Goal: Task Accomplishment & Management: Use online tool/utility

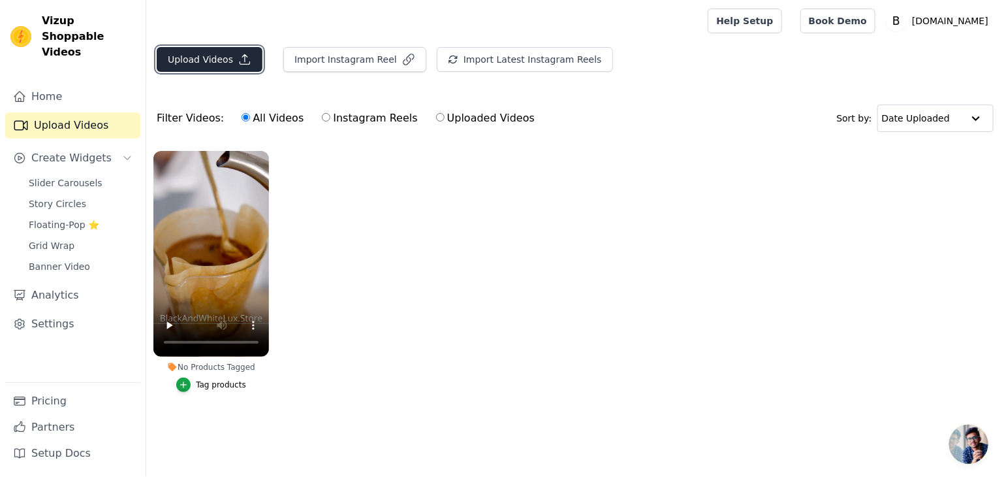
click at [221, 56] on button "Upload Videos" at bounding box center [210, 59] width 106 height 25
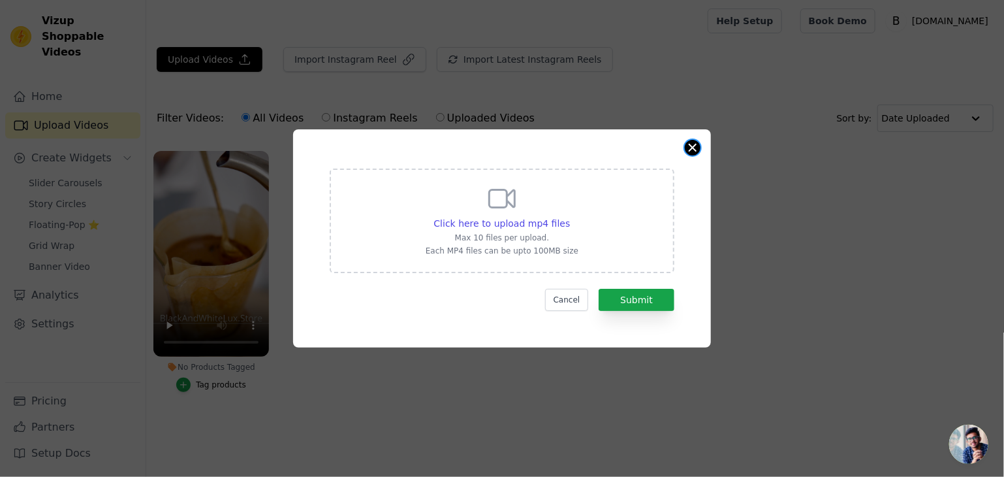
click at [690, 144] on button "Close modal" at bounding box center [693, 148] width 16 height 16
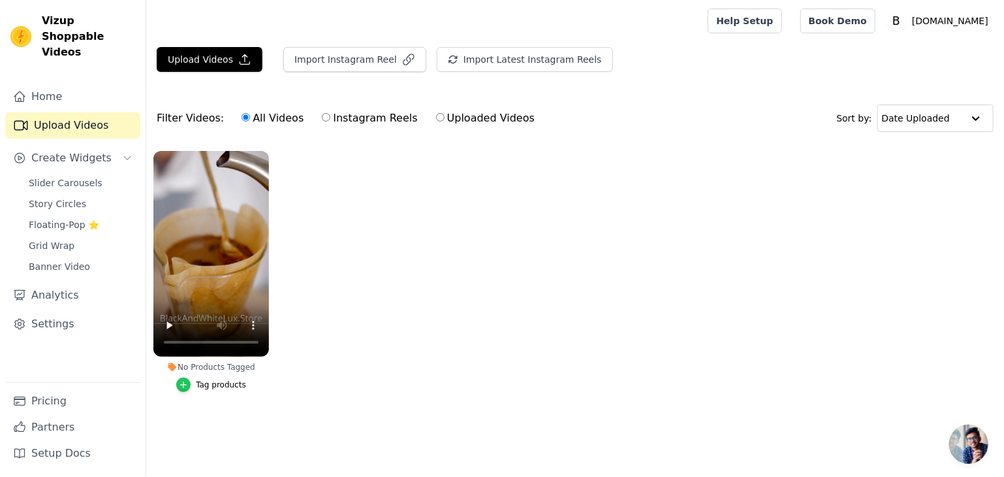
click at [186, 385] on icon "button" at bounding box center [184, 384] width 6 height 6
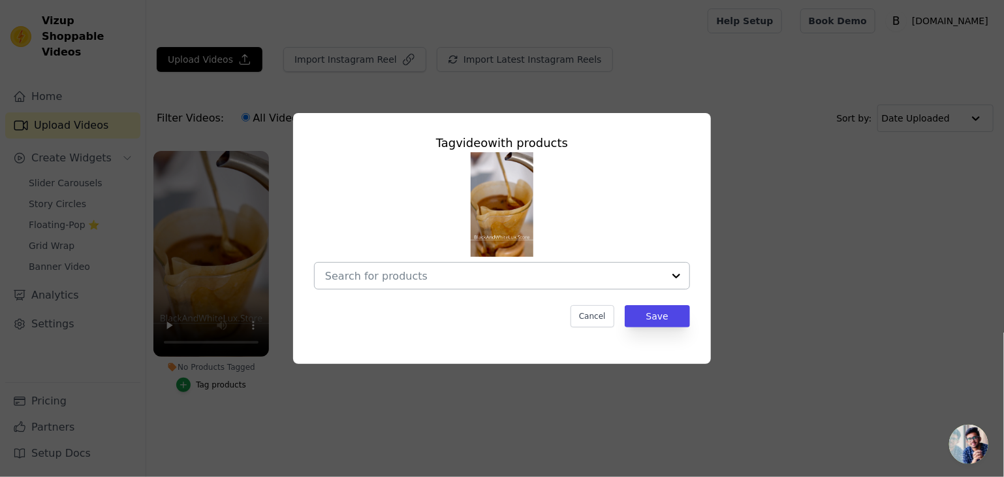
click at [680, 273] on div at bounding box center [676, 276] width 26 height 26
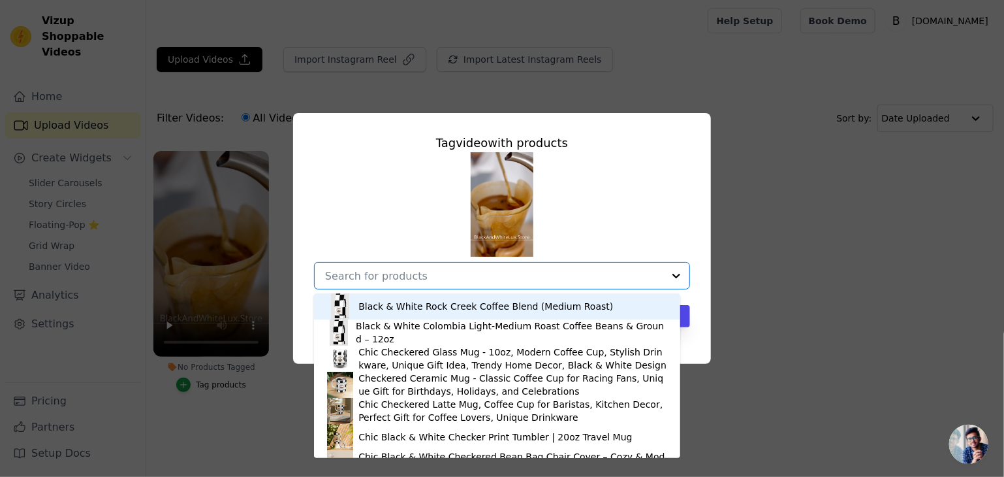
click at [513, 304] on div "Black & White Rock Creek Coffee Blend (Medium Roast)" at bounding box center [486, 306] width 255 height 13
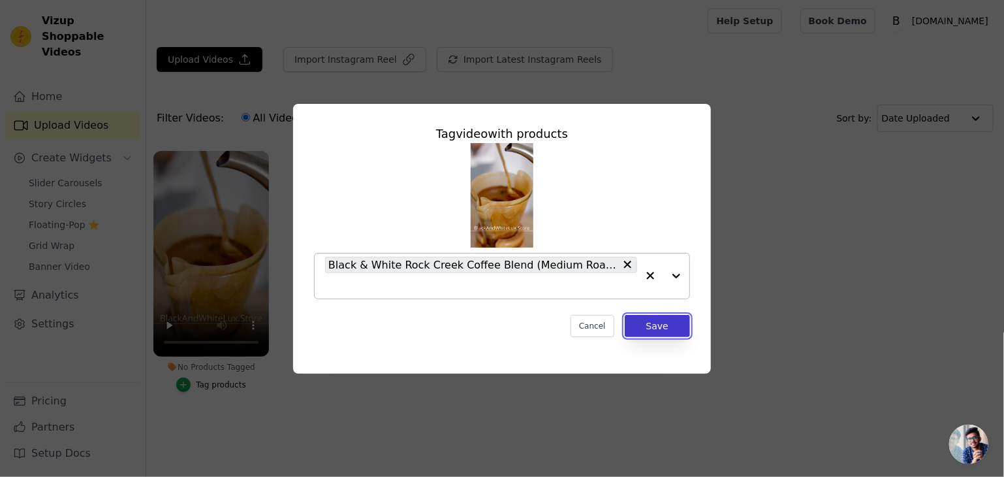
click at [652, 322] on button "Save" at bounding box center [657, 326] width 65 height 22
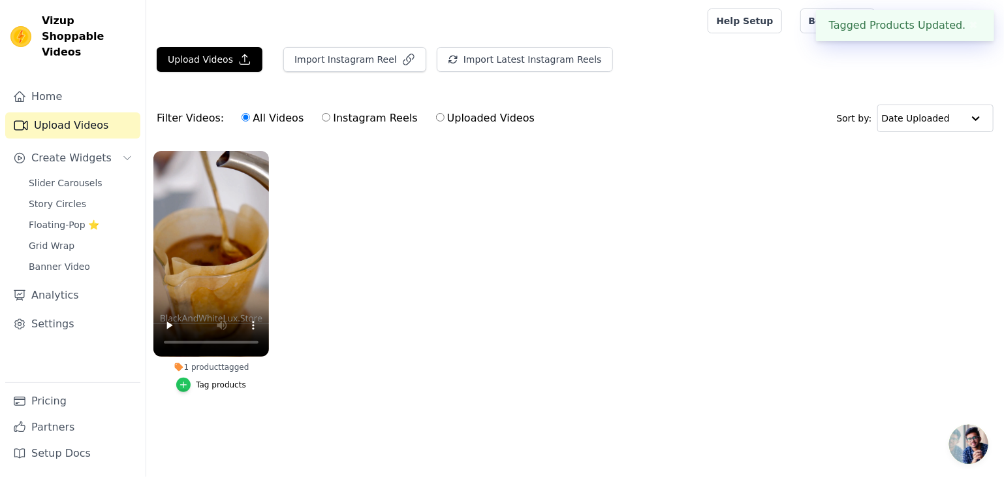
click at [188, 385] on icon "button" at bounding box center [183, 384] width 9 height 9
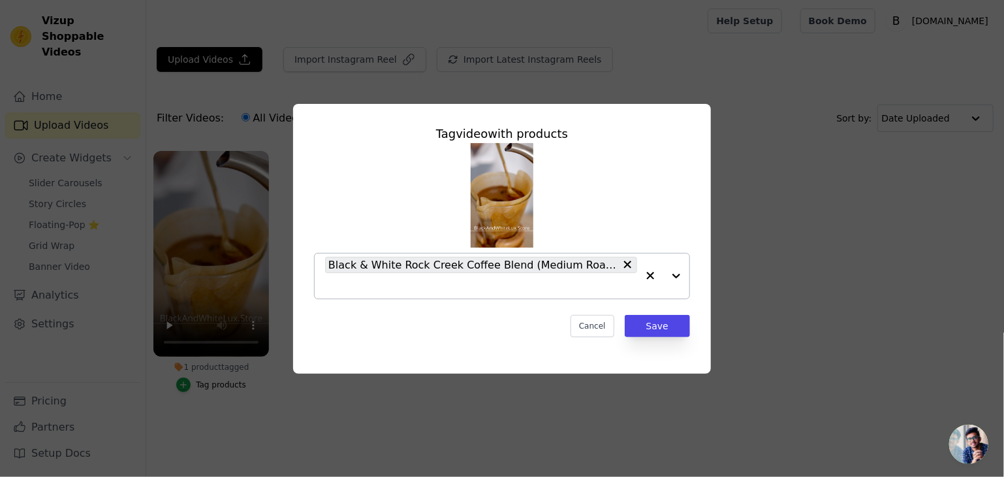
click at [676, 277] on div at bounding box center [663, 275] width 52 height 45
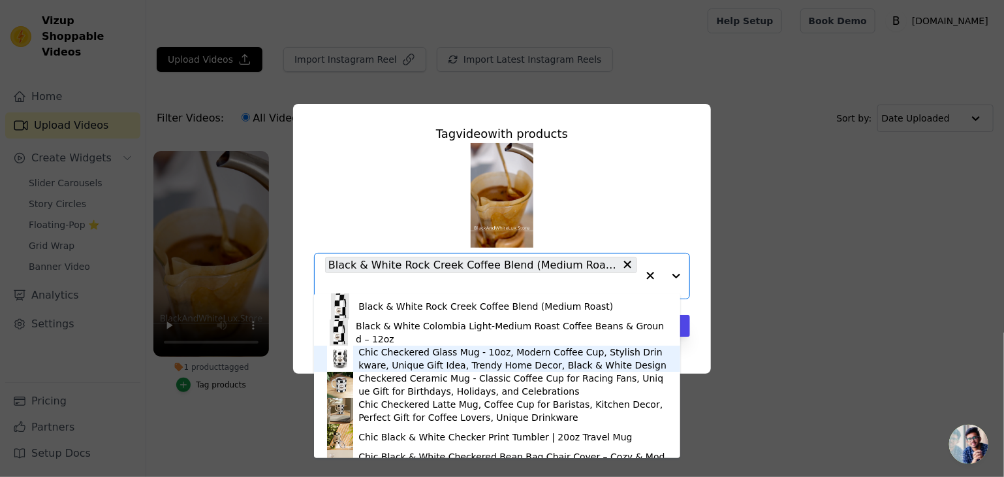
click at [482, 352] on div "Chic Checkered Glass Mug - 10oz, Modern Coffee Cup, Stylish Drinkware, Unique G…" at bounding box center [513, 358] width 309 height 26
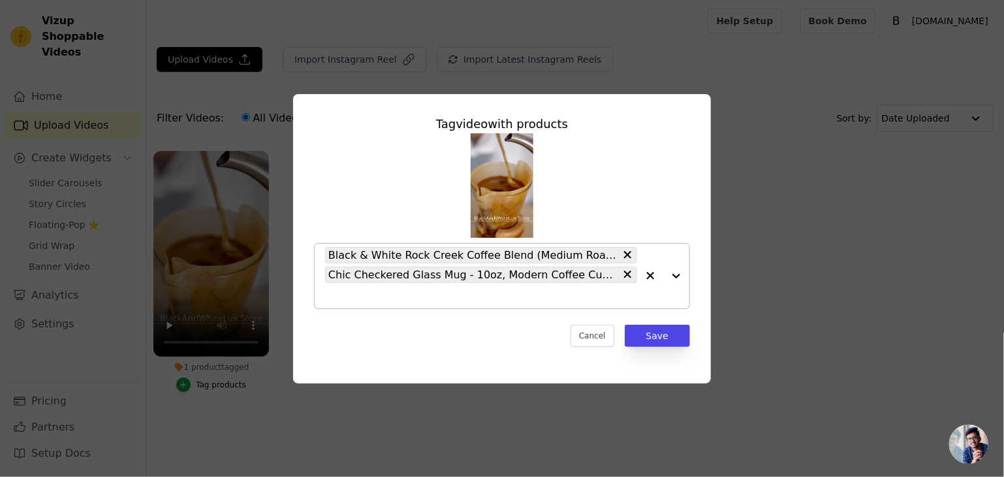
click at [679, 272] on div at bounding box center [663, 276] width 52 height 65
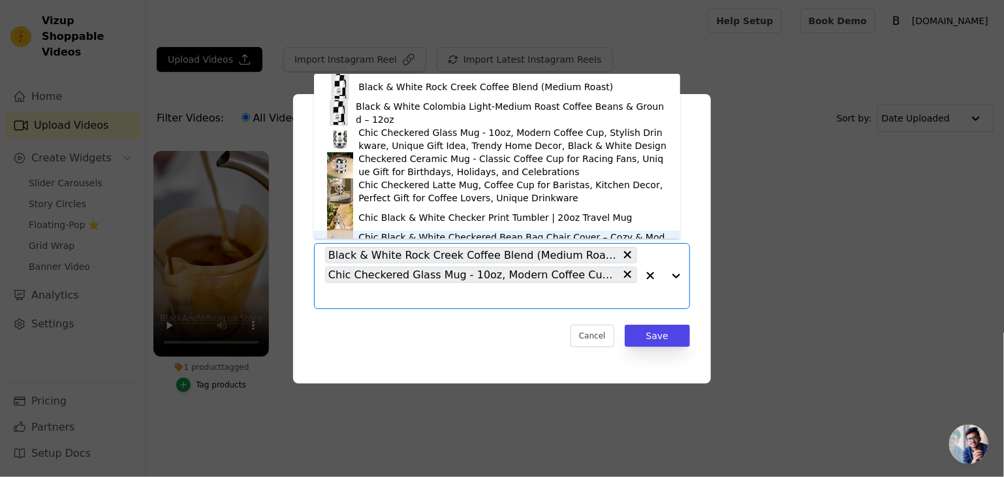
scroll to position [18, 0]
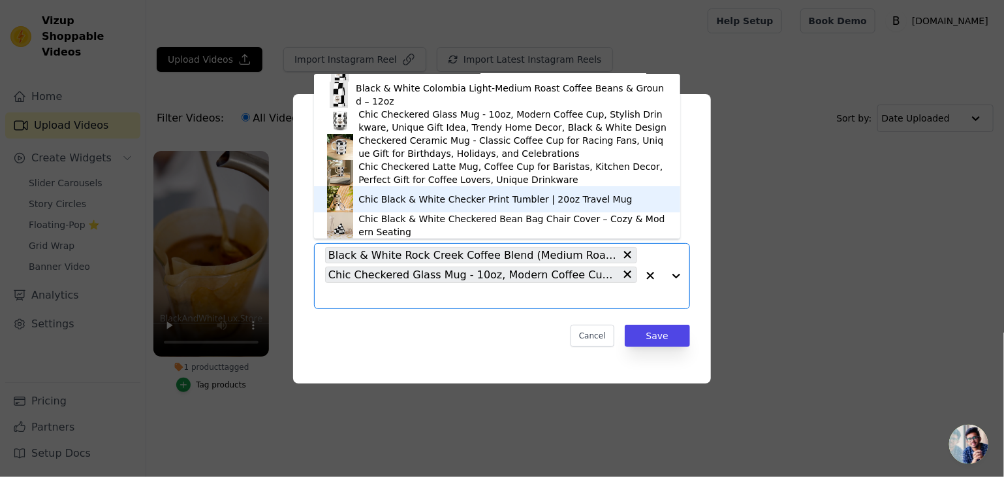
click at [408, 202] on div "Chic Black & White Checker Print Tumbler | 20oz Travel Mug" at bounding box center [496, 199] width 274 height 13
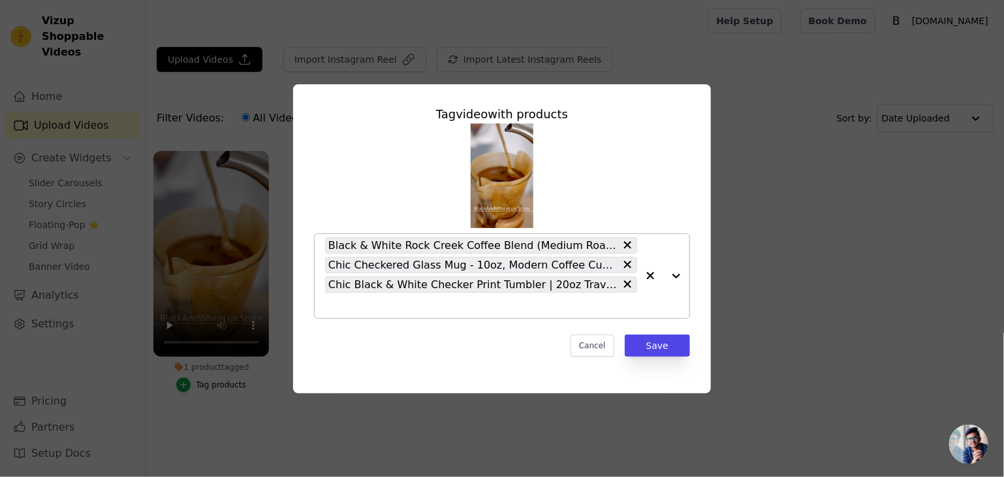
click at [677, 276] on div at bounding box center [663, 276] width 52 height 84
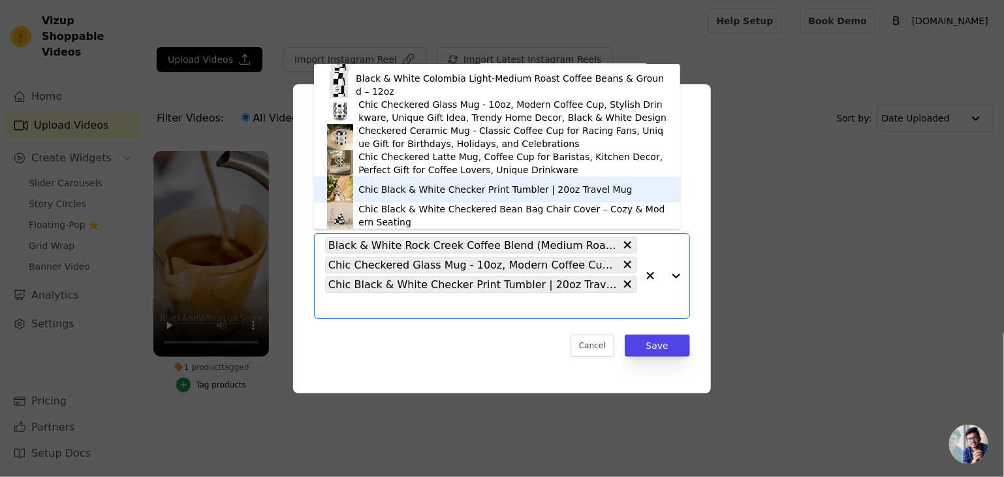
click at [515, 200] on div "Chic Black & White Checker Print Tumbler | 20oz Travel Mug" at bounding box center [497, 189] width 340 height 26
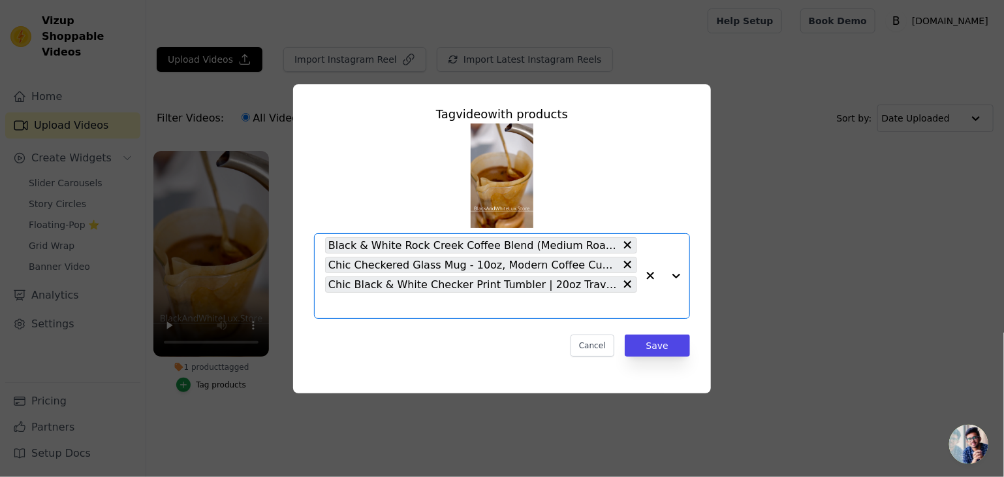
click at [675, 275] on div at bounding box center [663, 276] width 52 height 84
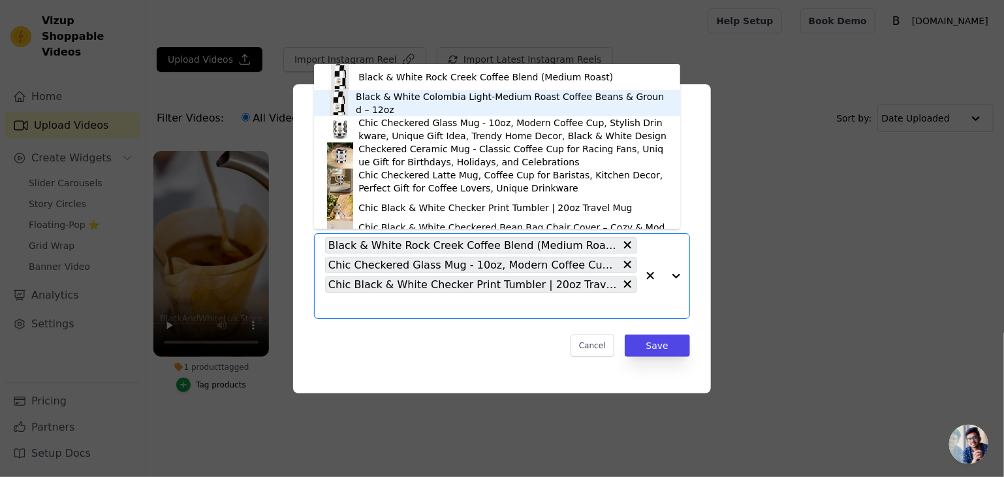
click at [429, 104] on div "Black & White Colombia Light-Medium Roast Coffee Beans & Ground – 12oz" at bounding box center [511, 103] width 311 height 26
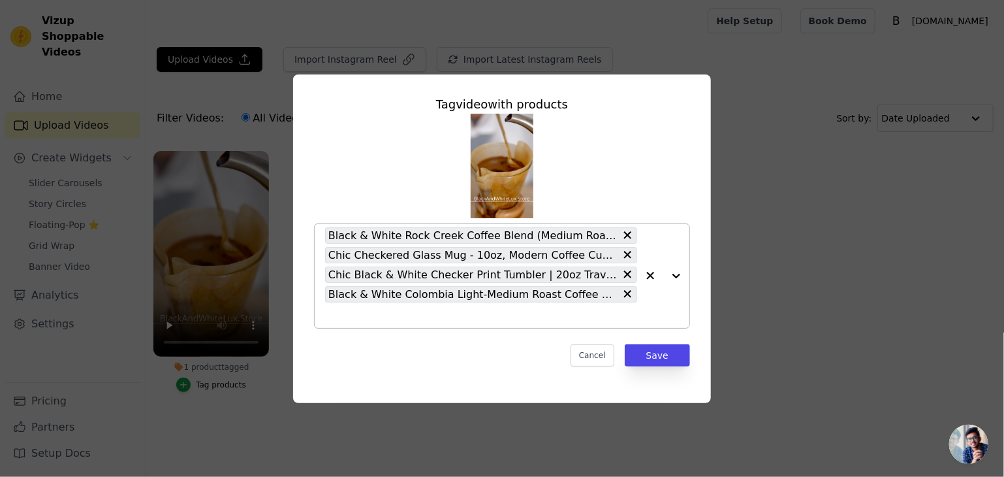
click at [673, 275] on div at bounding box center [663, 276] width 52 height 104
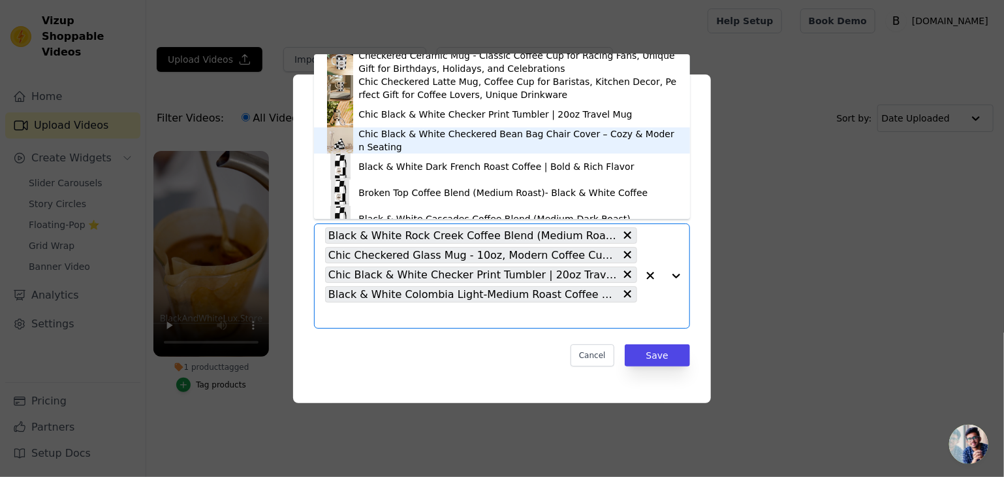
scroll to position [149, 0]
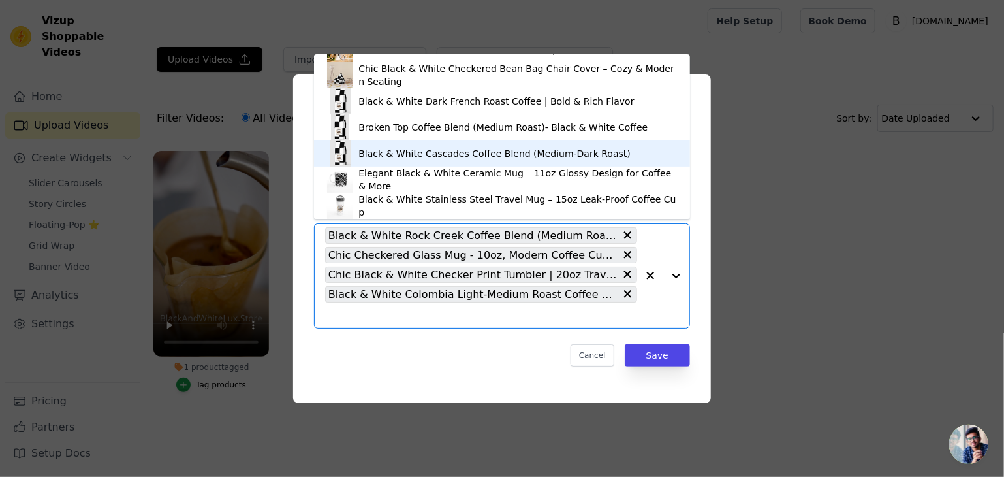
click at [468, 147] on div "Black & White Cascades Coffee Blend (Medium-Dark Roast)" at bounding box center [495, 153] width 272 height 13
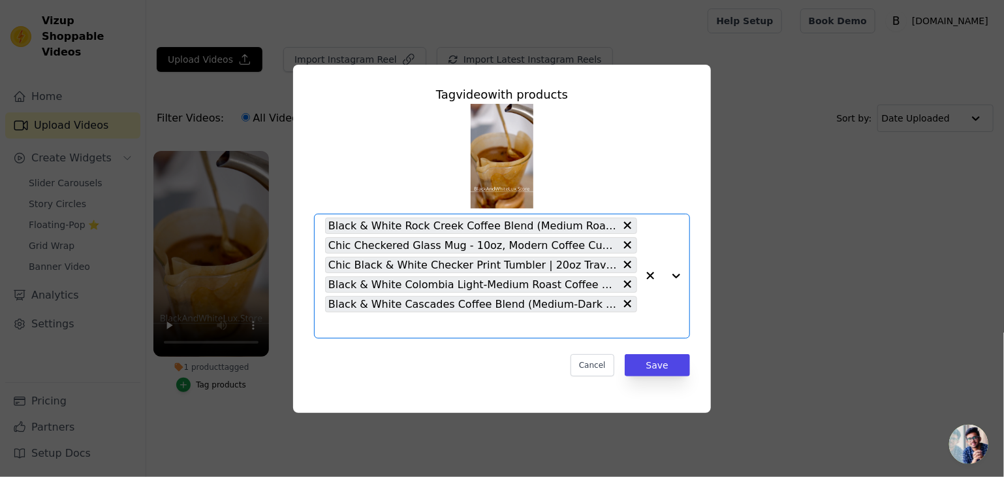
click at [678, 271] on div at bounding box center [663, 275] width 52 height 123
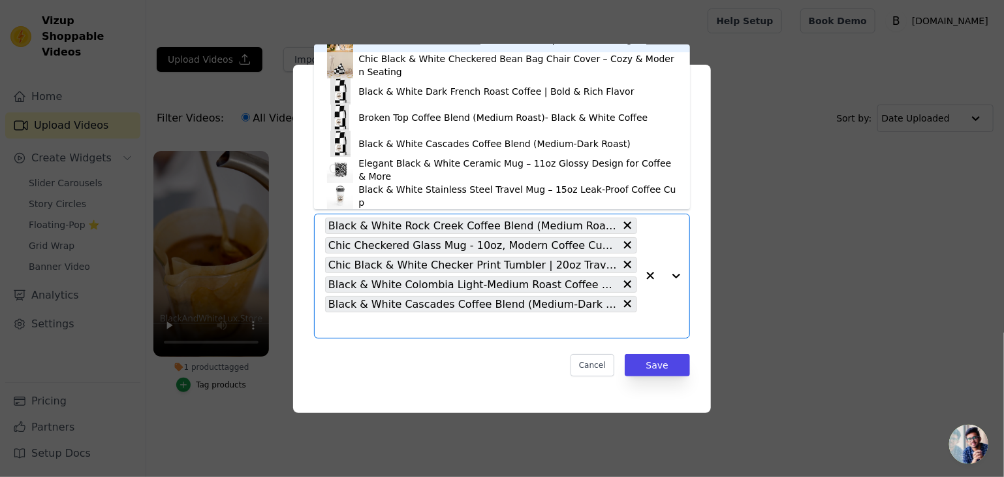
scroll to position [279, 0]
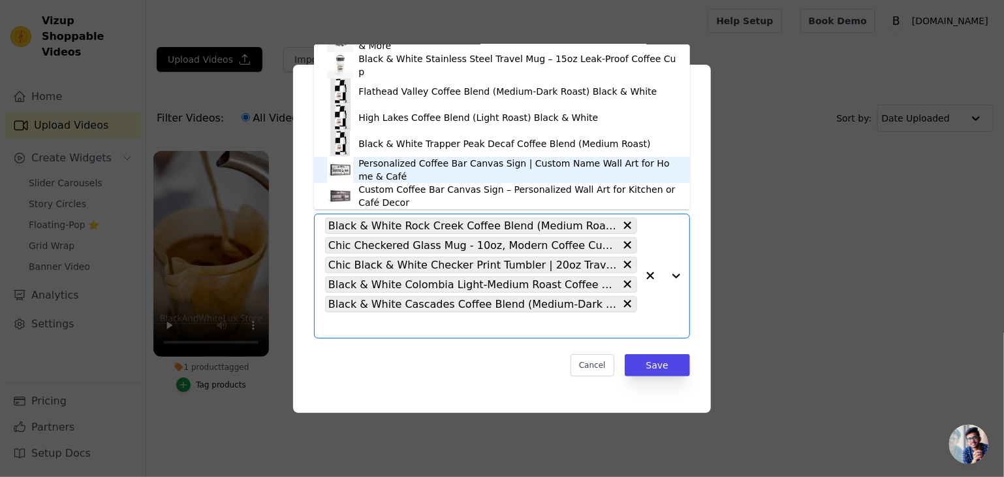
click at [488, 168] on div "Personalized Coffee Bar Canvas Sign | Custom Name Wall Art for Home & Café" at bounding box center [518, 170] width 319 height 26
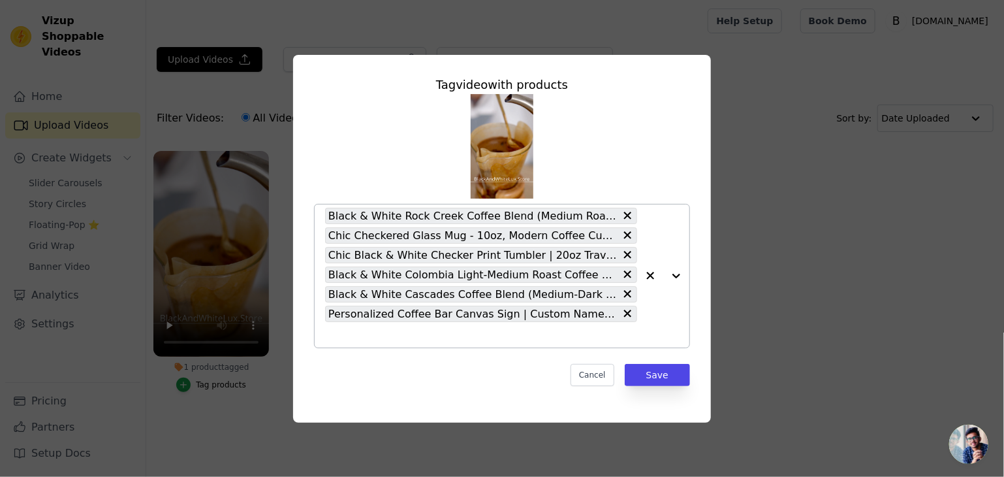
click at [677, 279] on div at bounding box center [663, 275] width 52 height 143
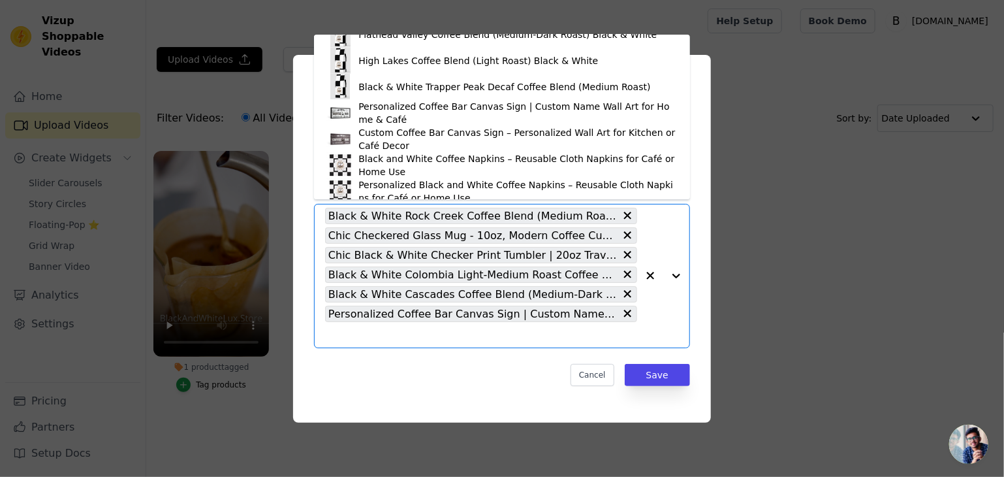
scroll to position [457, 0]
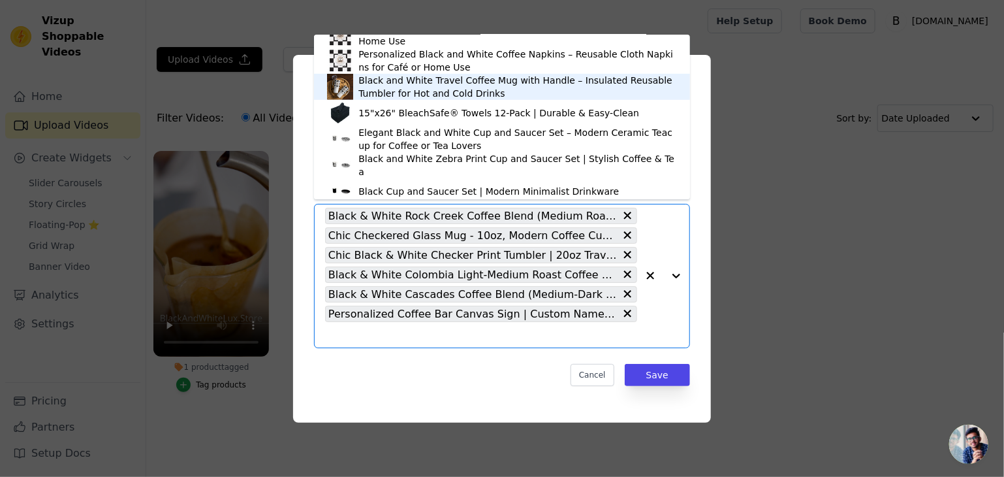
click at [535, 82] on div "Black and White Travel Coffee Mug with Handle – Insulated Reusable Tumbler for …" at bounding box center [518, 87] width 319 height 26
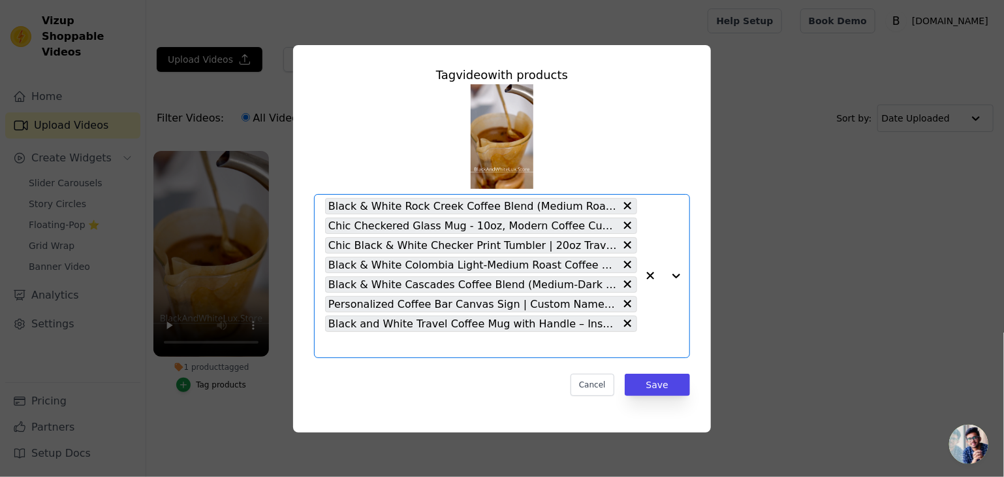
click at [680, 274] on div at bounding box center [663, 276] width 52 height 163
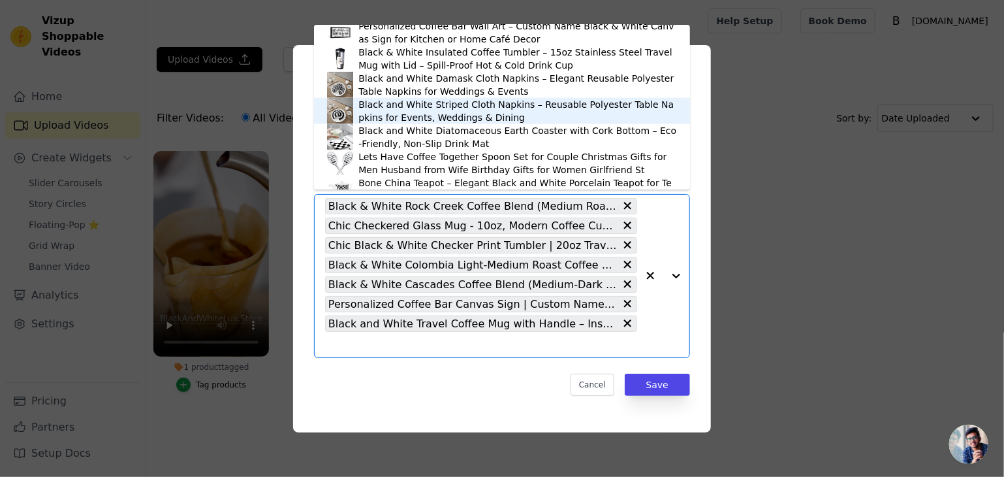
scroll to position [1063, 0]
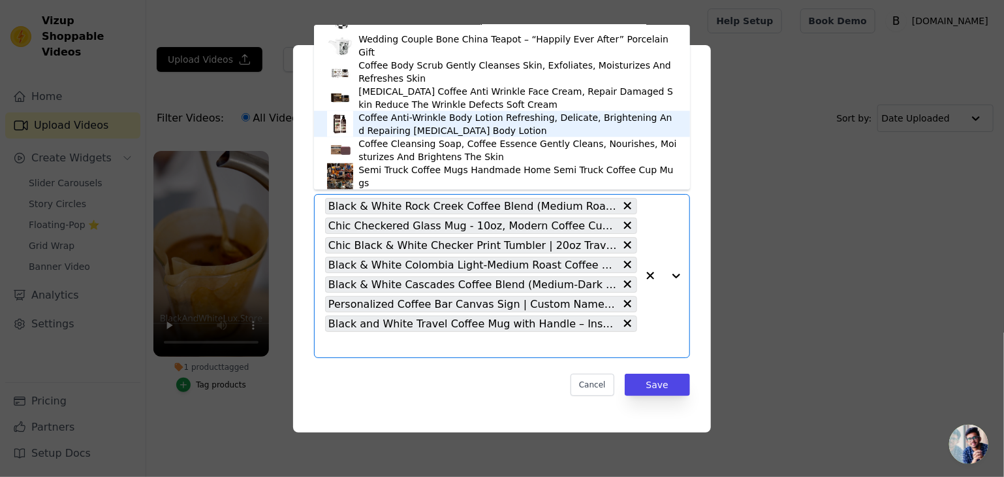
click at [478, 116] on div "Coffee Anti-Wrinkle Body Lotion Refreshing, Delicate, Brightening And Repairing…" at bounding box center [518, 124] width 319 height 26
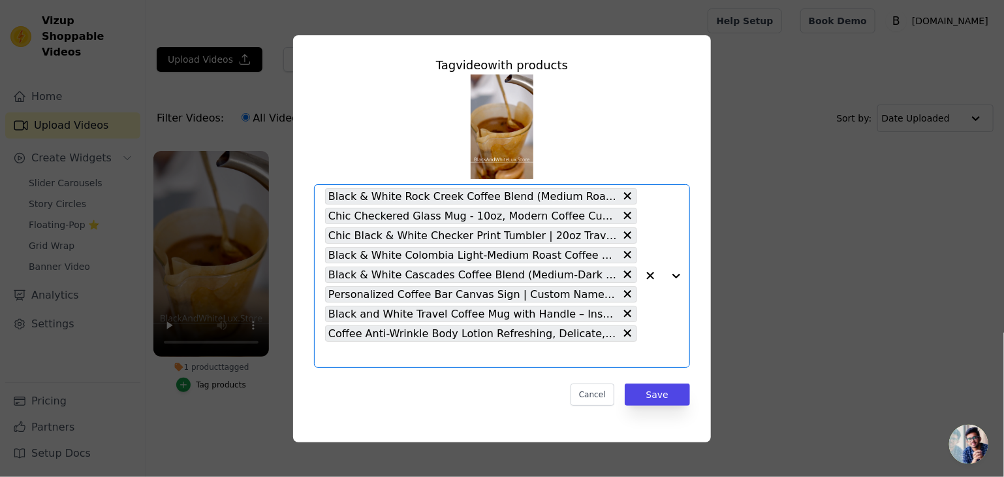
click at [677, 275] on div at bounding box center [663, 276] width 52 height 182
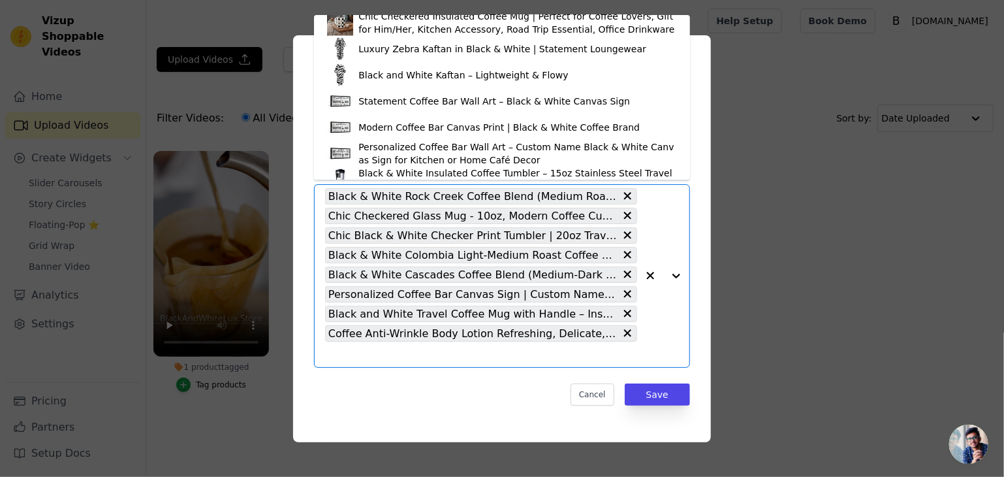
scroll to position [867, 0]
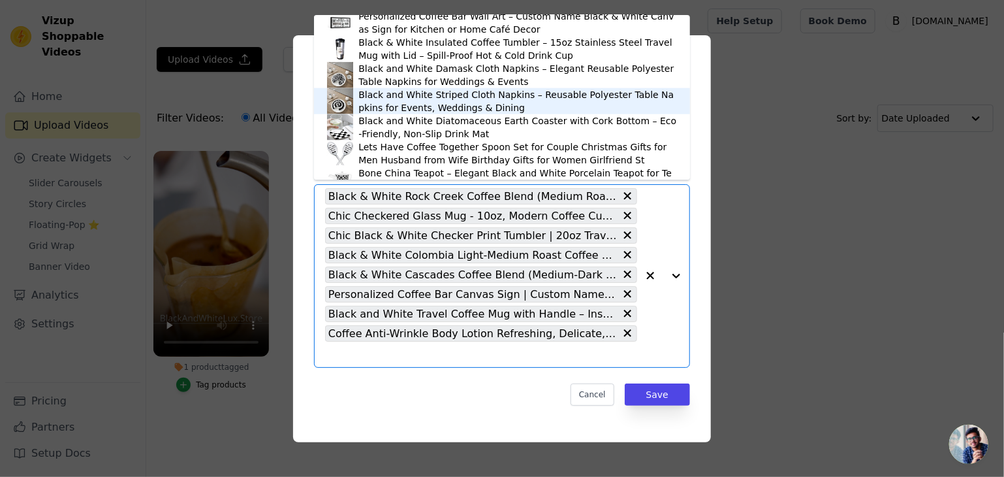
click at [449, 97] on div "Black and White Striped Cloth Napkins – Reusable Polyester Table Napkins for Ev…" at bounding box center [518, 101] width 319 height 26
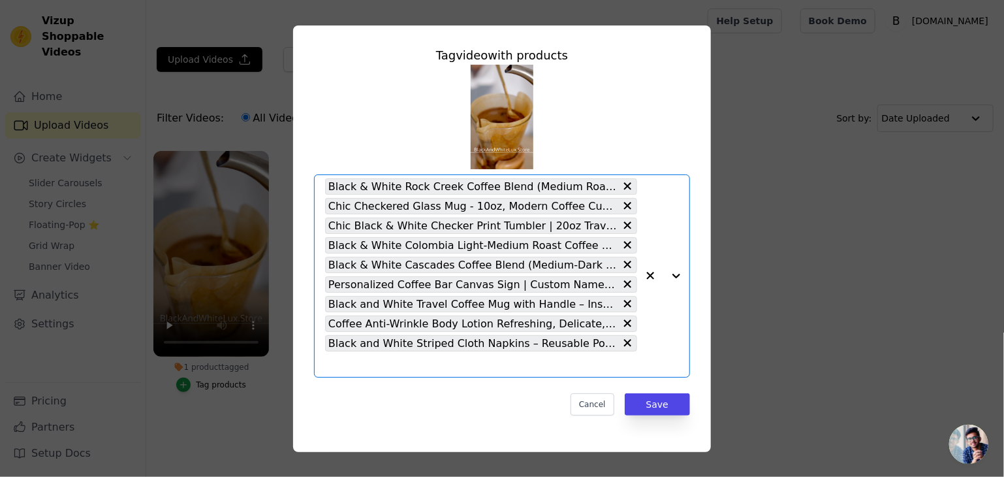
click at [675, 276] on div at bounding box center [663, 276] width 52 height 202
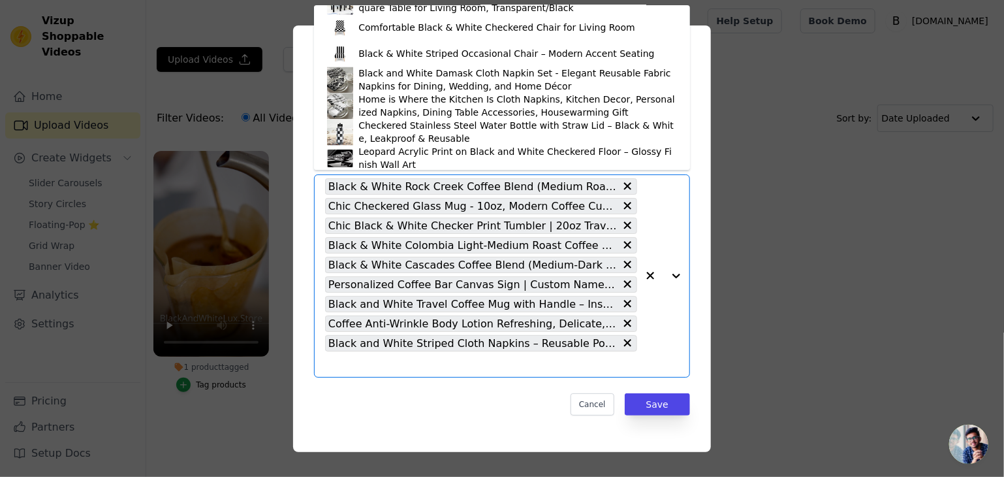
scroll to position [1520, 0]
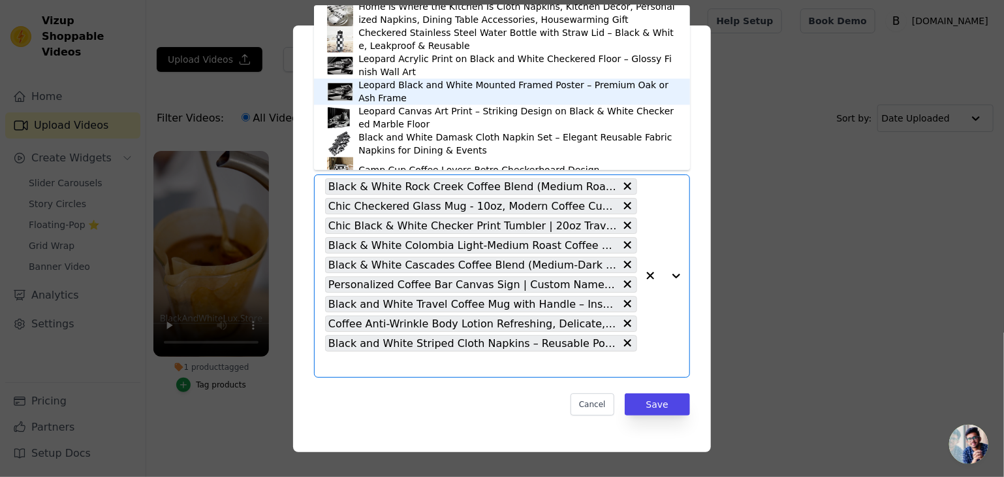
click at [520, 84] on div "Leopard Black and White Mounted Framed Poster – Premium Oak or Ash Frame" at bounding box center [518, 91] width 319 height 26
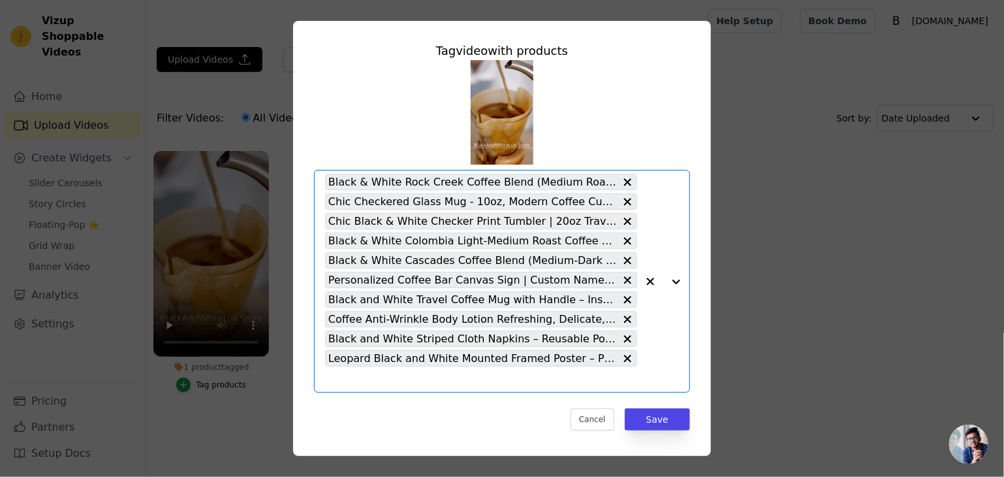
click at [668, 283] on div at bounding box center [663, 280] width 52 height 221
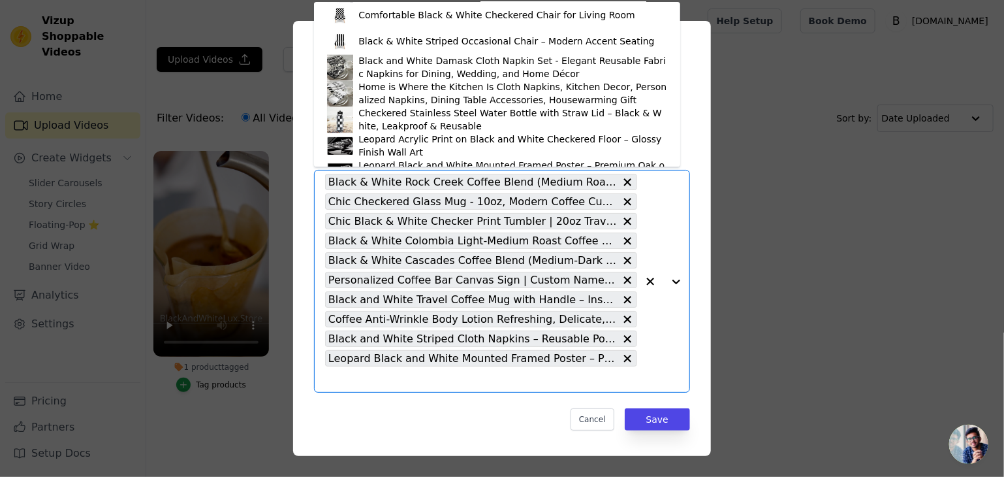
scroll to position [1698, 0]
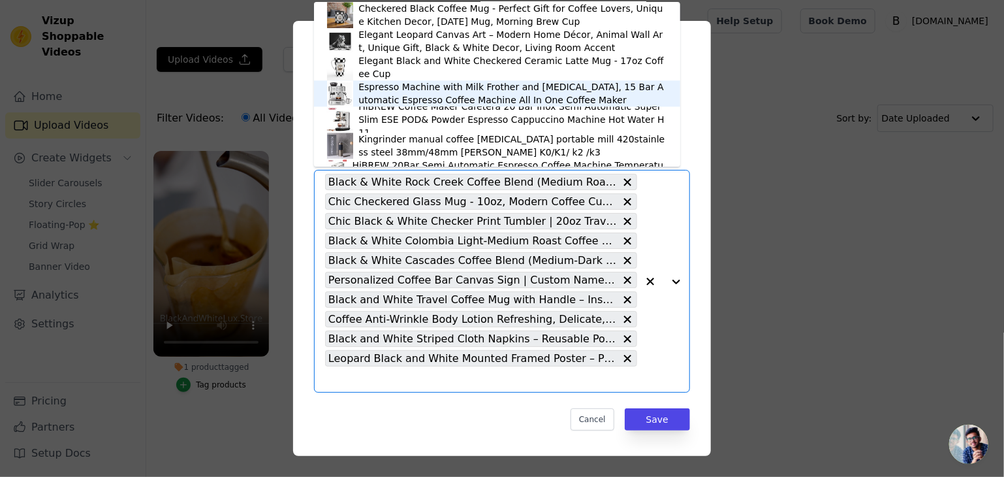
click at [512, 97] on div "Espresso Machine with Milk Frother and Grinder, 15 Bar Automatic Espresso Coffe…" at bounding box center [513, 93] width 309 height 26
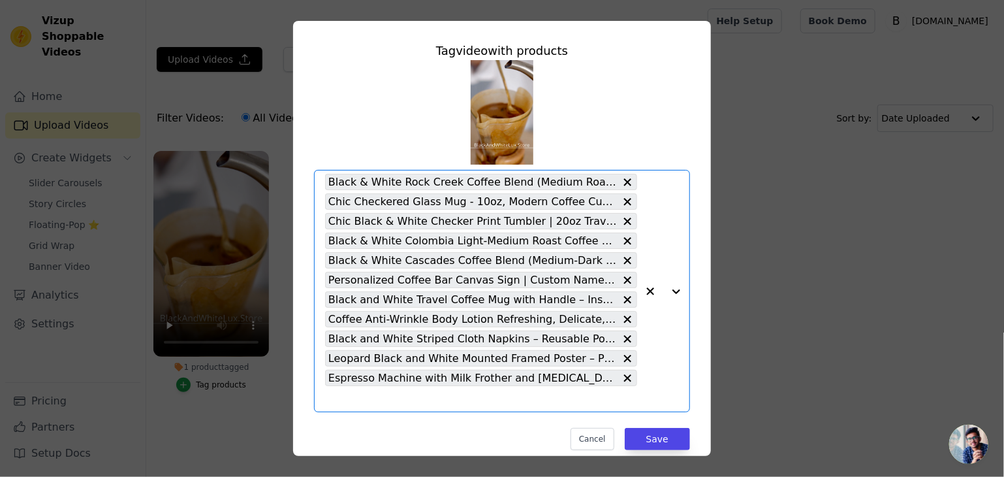
click at [669, 294] on div at bounding box center [663, 290] width 52 height 241
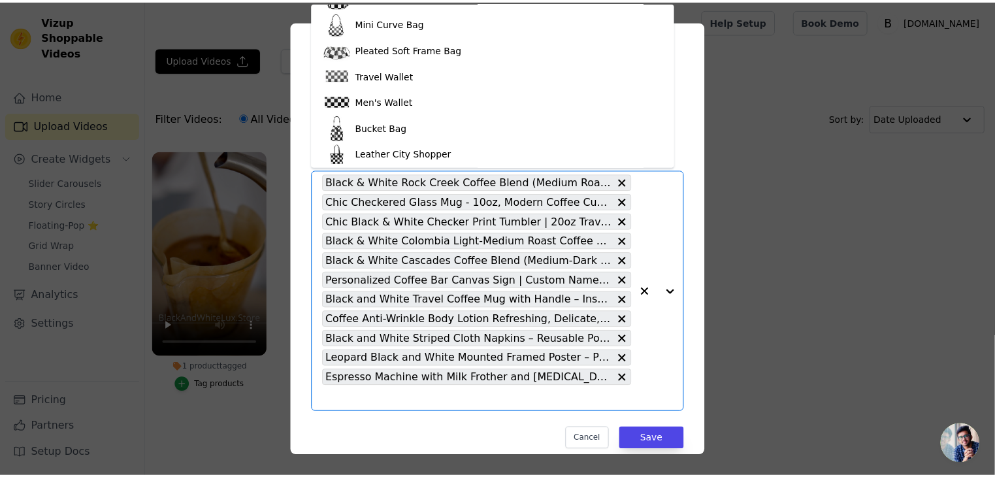
scroll to position [2239, 0]
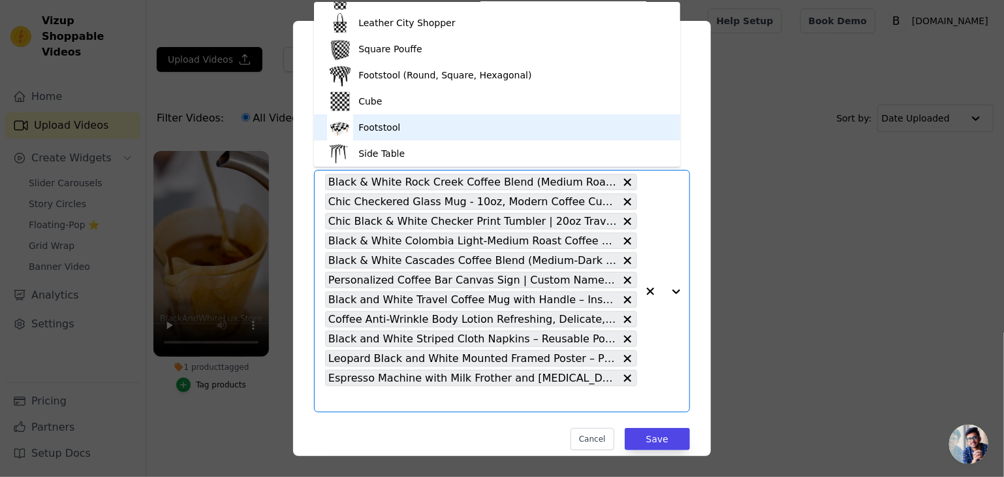
click at [545, 120] on div "Footstool" at bounding box center [497, 127] width 340 height 26
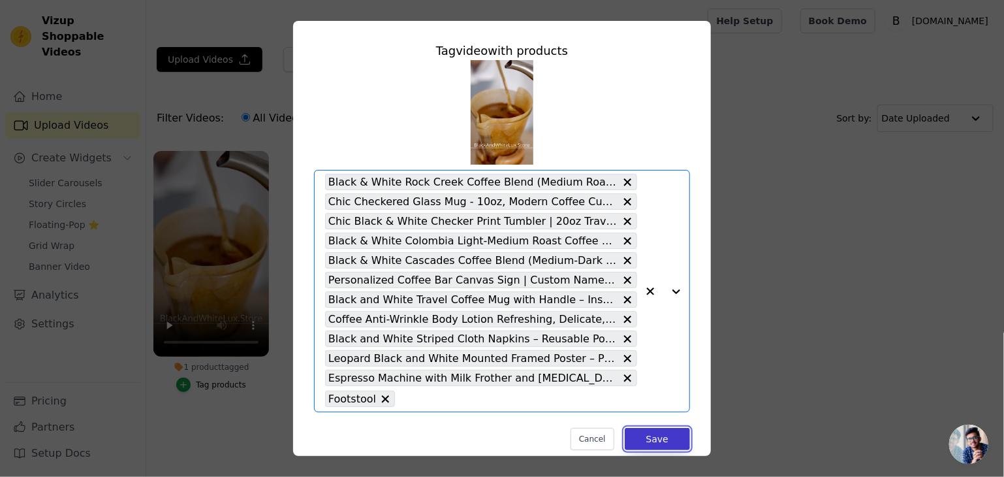
click at [658, 439] on button "Save" at bounding box center [657, 439] width 65 height 22
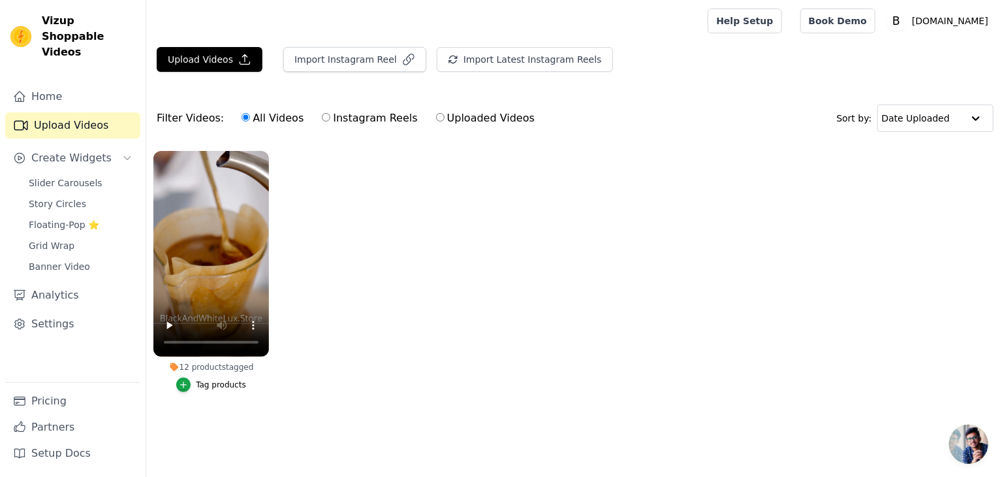
click at [476, 296] on ul "12 products tagged Tag products" at bounding box center [575, 284] width 858 height 281
click at [832, 24] on link "Book Demo" at bounding box center [838, 20] width 75 height 25
click at [972, 122] on div at bounding box center [976, 118] width 26 height 26
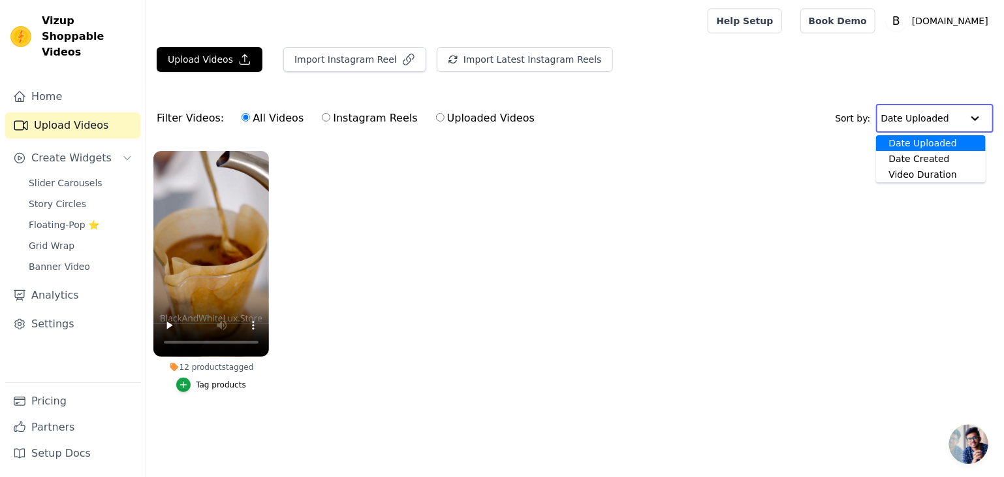
click at [972, 122] on div at bounding box center [976, 118] width 26 height 26
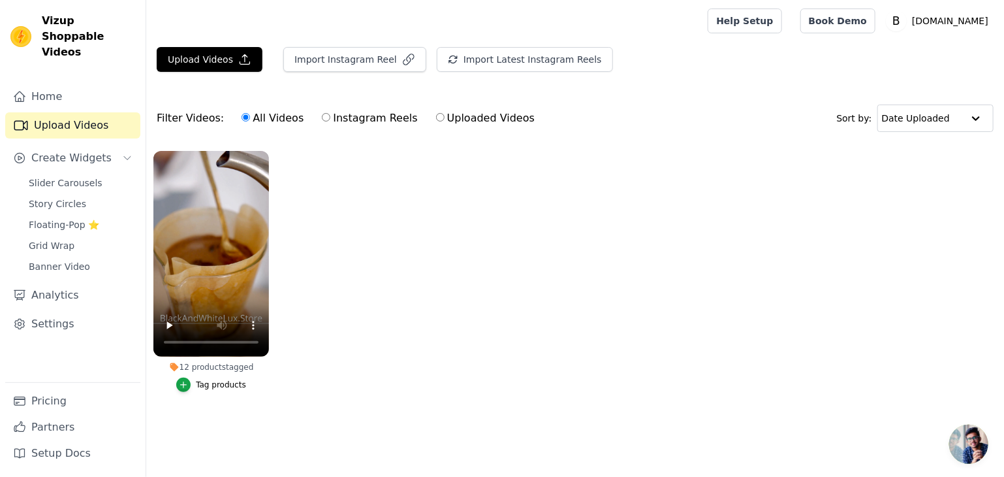
click at [449, 327] on ul "12 products tagged Tag products" at bounding box center [575, 284] width 858 height 281
click at [53, 311] on link "Settings" at bounding box center [72, 324] width 135 height 26
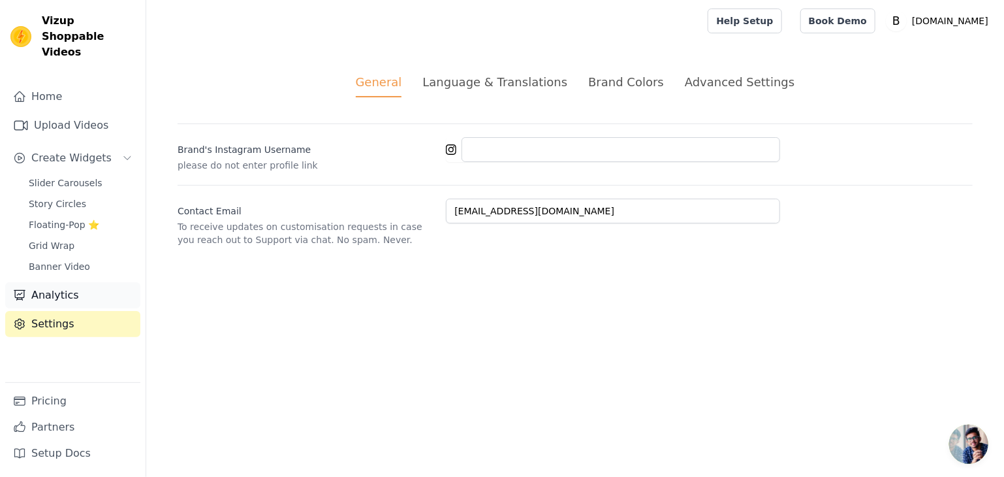
click at [60, 282] on link "Analytics" at bounding box center [72, 295] width 135 height 26
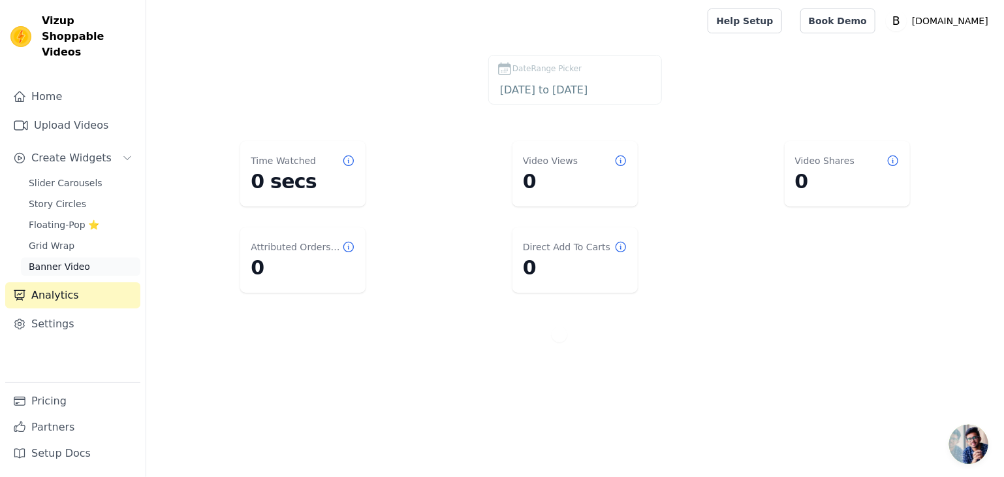
click at [69, 260] on span "Banner Video" at bounding box center [59, 266] width 61 height 13
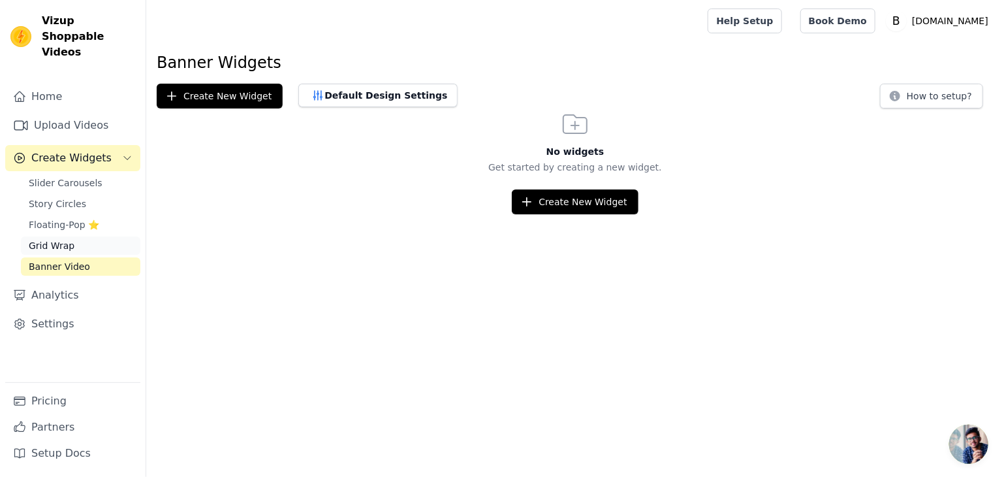
click at [64, 239] on span "Grid Wrap" at bounding box center [52, 245] width 46 height 13
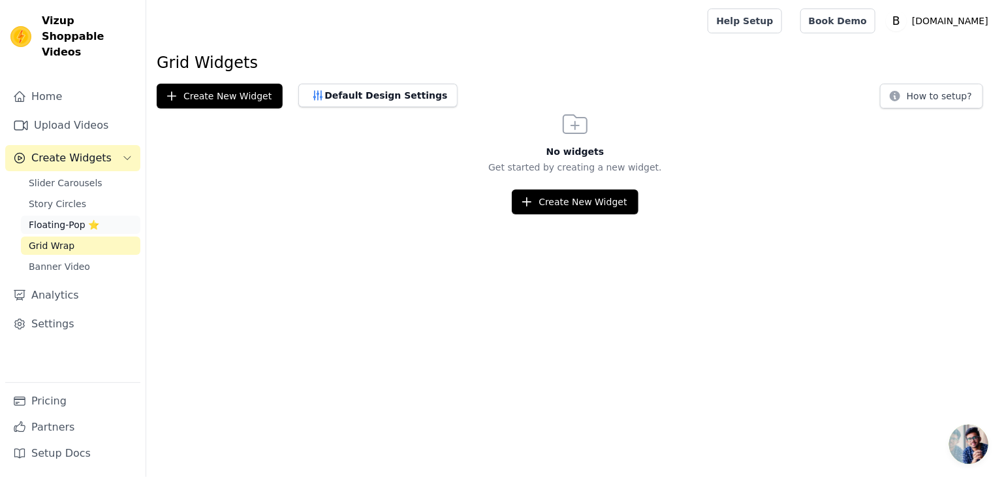
click at [69, 218] on span "Floating-Pop ⭐" at bounding box center [64, 224] width 71 height 13
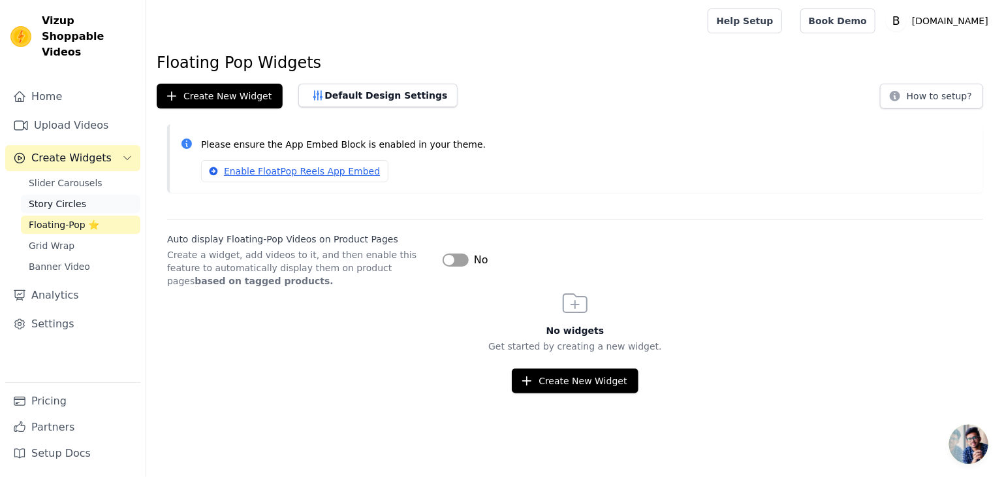
click at [68, 197] on span "Story Circles" at bounding box center [57, 203] width 57 height 13
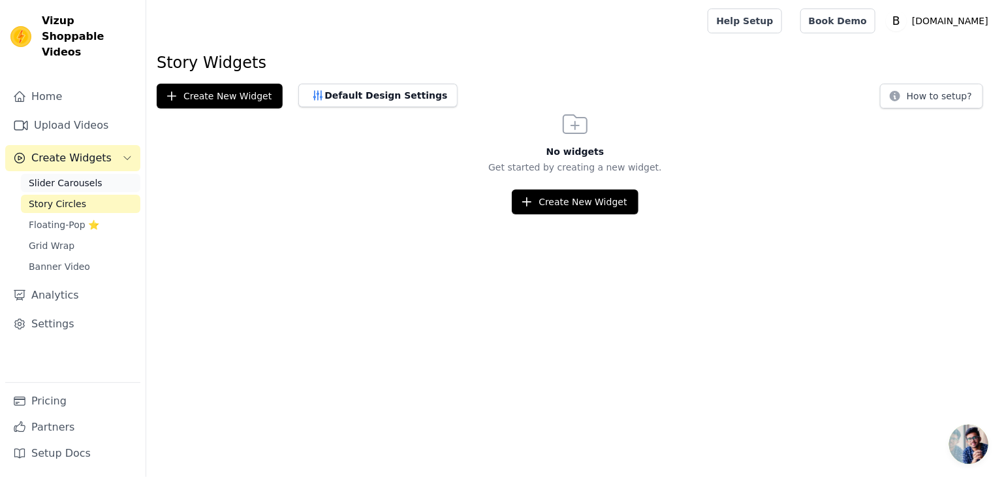
click at [68, 176] on span "Slider Carousels" at bounding box center [66, 182] width 74 height 13
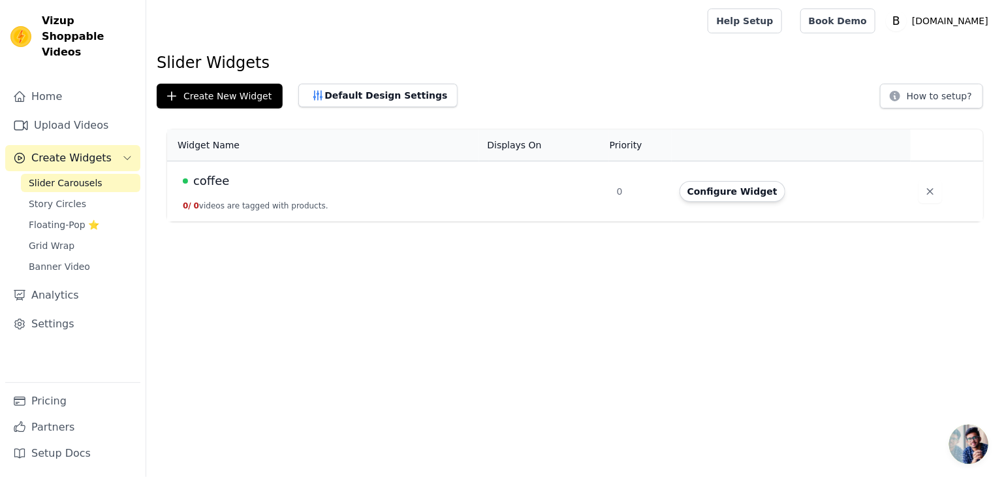
click at [76, 150] on span "Create Widgets" at bounding box center [71, 158] width 80 height 16
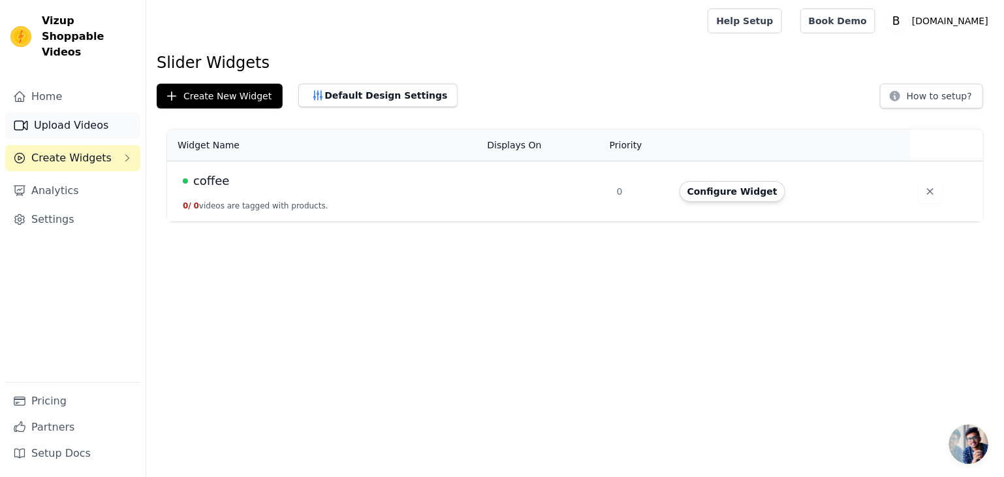
click at [77, 112] on link "Upload Videos" at bounding box center [72, 125] width 135 height 26
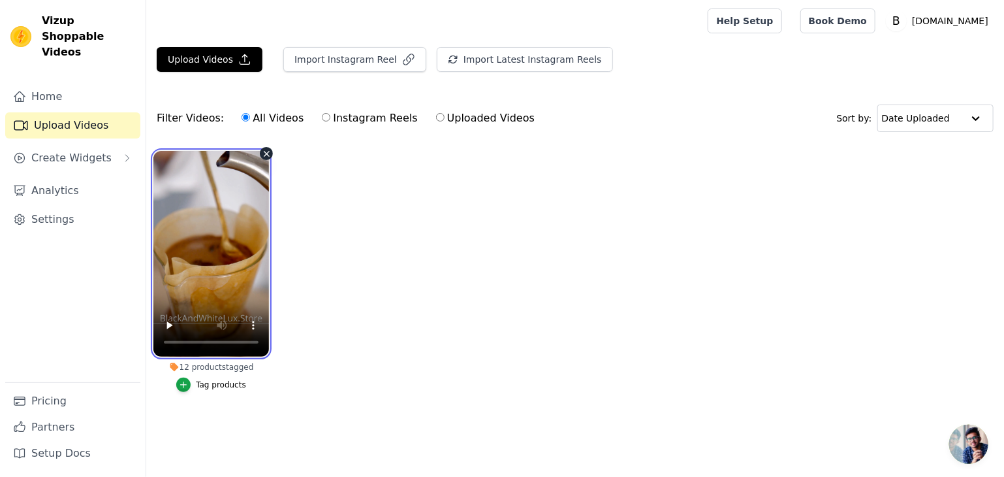
click at [199, 271] on video at bounding box center [211, 254] width 116 height 206
drag, startPoint x: 199, startPoint y: 271, endPoint x: 330, endPoint y: 311, distance: 138.0
click at [330, 311] on ul "12 products tagged Tag products" at bounding box center [575, 284] width 858 height 281
click at [402, 327] on ul "12 products tagged Tag products" at bounding box center [575, 284] width 858 height 281
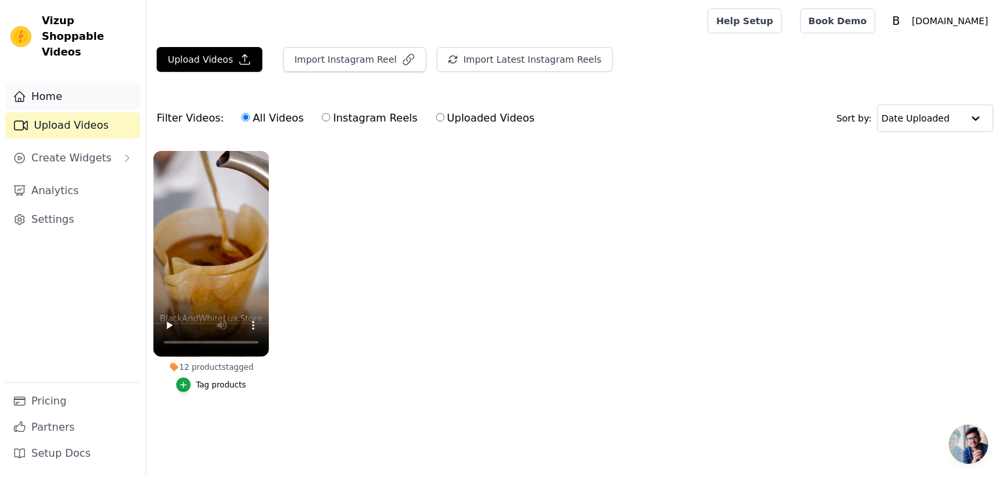
click at [65, 84] on link "Home" at bounding box center [72, 97] width 135 height 26
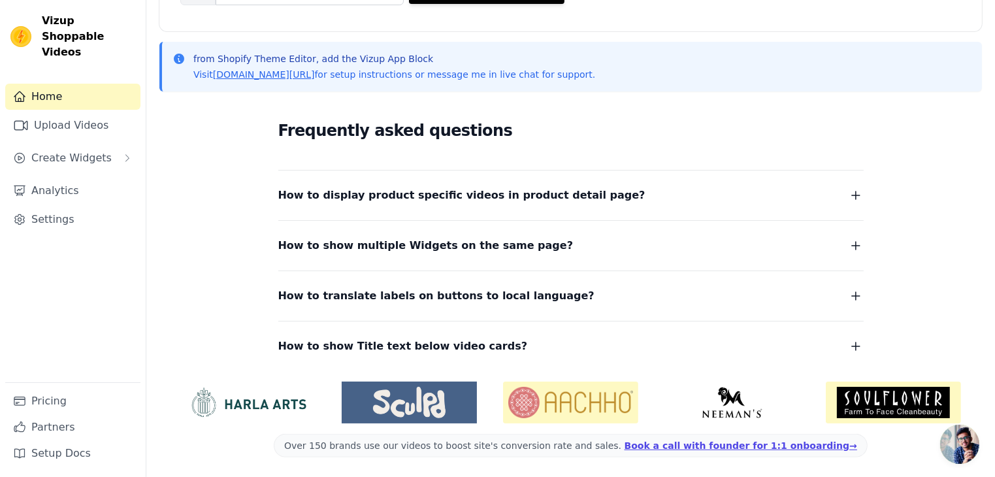
scroll to position [255, 0]
click at [41, 447] on link "Setup Docs" at bounding box center [72, 453] width 135 height 26
click at [78, 21] on span "Vizup Shoppable Videos" at bounding box center [88, 36] width 93 height 47
click at [14, 27] on img at bounding box center [20, 36] width 21 height 21
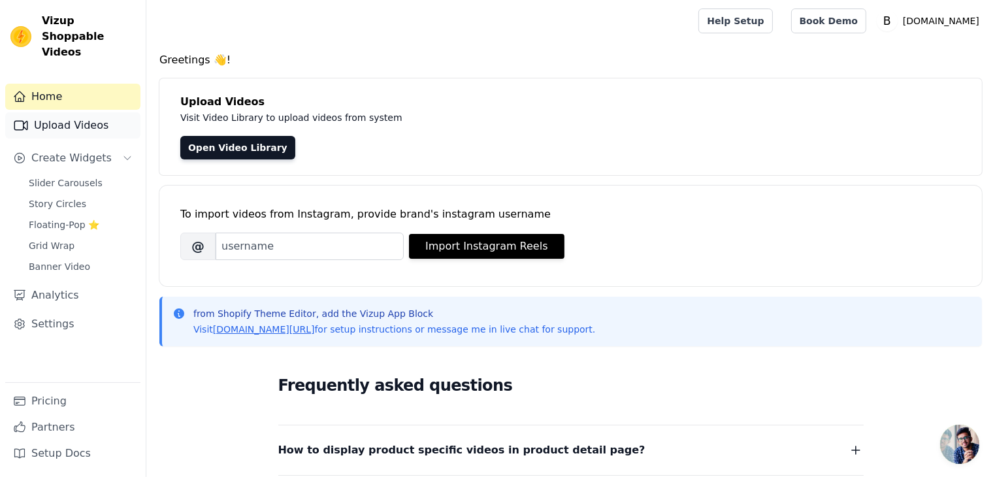
click at [85, 112] on link "Upload Videos" at bounding box center [72, 125] width 135 height 26
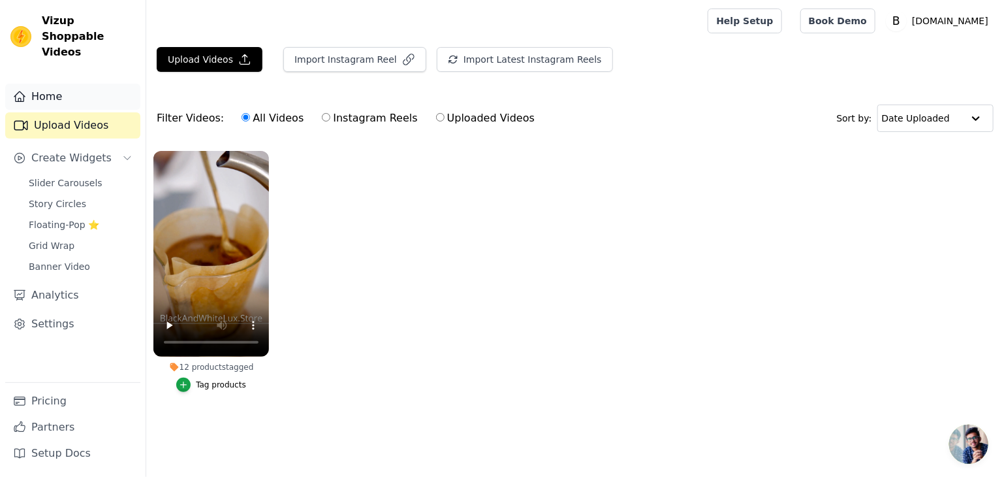
click at [67, 84] on link "Home" at bounding box center [72, 97] width 135 height 26
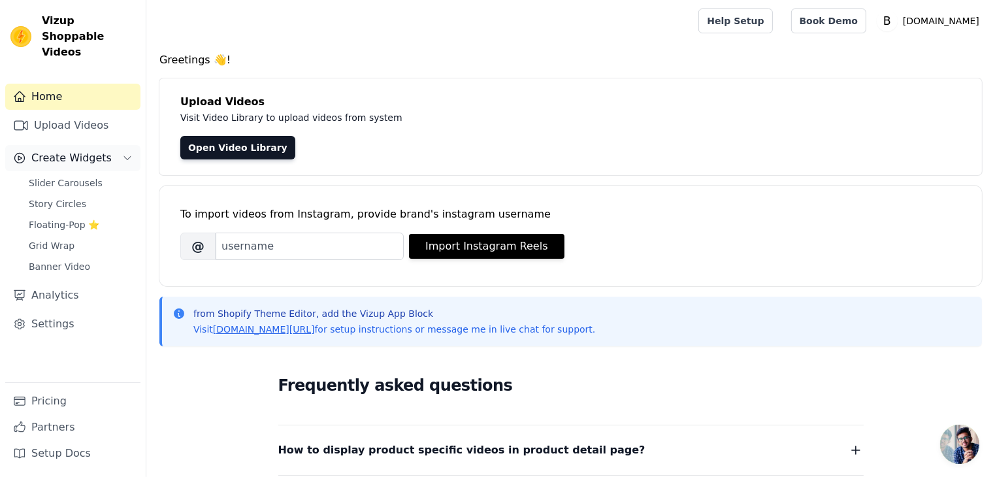
click at [76, 150] on span "Create Widgets" at bounding box center [71, 158] width 80 height 16
click at [67, 150] on span "Create Widgets" at bounding box center [71, 158] width 80 height 16
click at [60, 176] on span "Slider Carousels" at bounding box center [66, 182] width 74 height 13
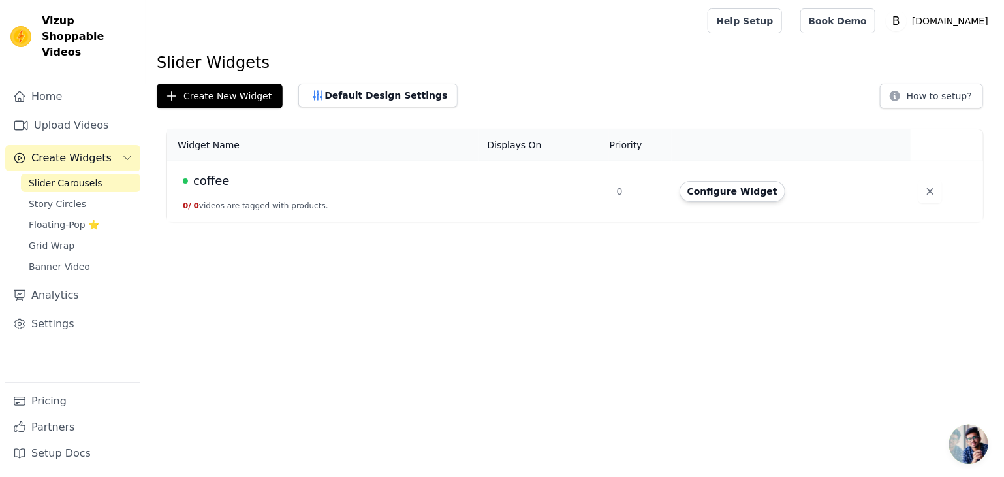
click at [214, 182] on span "coffee" at bounding box center [211, 181] width 36 height 18
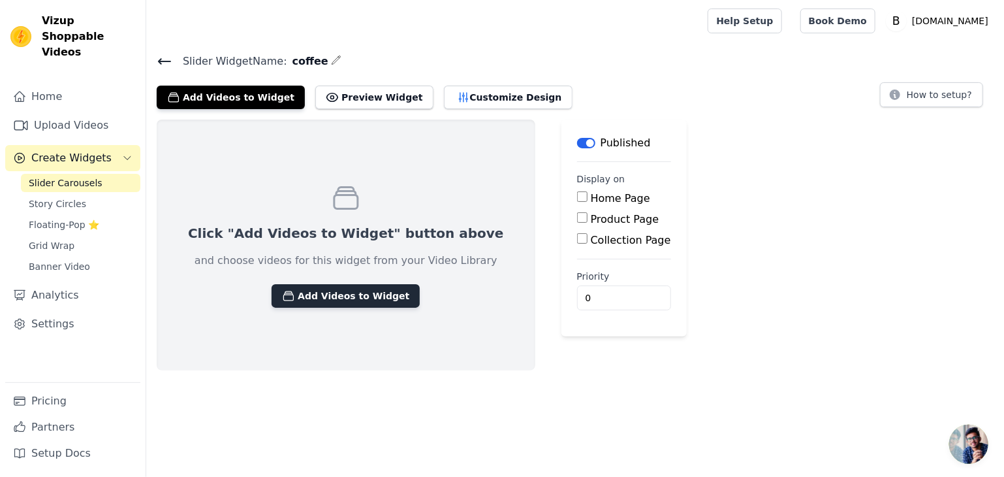
click at [317, 297] on button "Add Videos to Widget" at bounding box center [346, 296] width 148 height 24
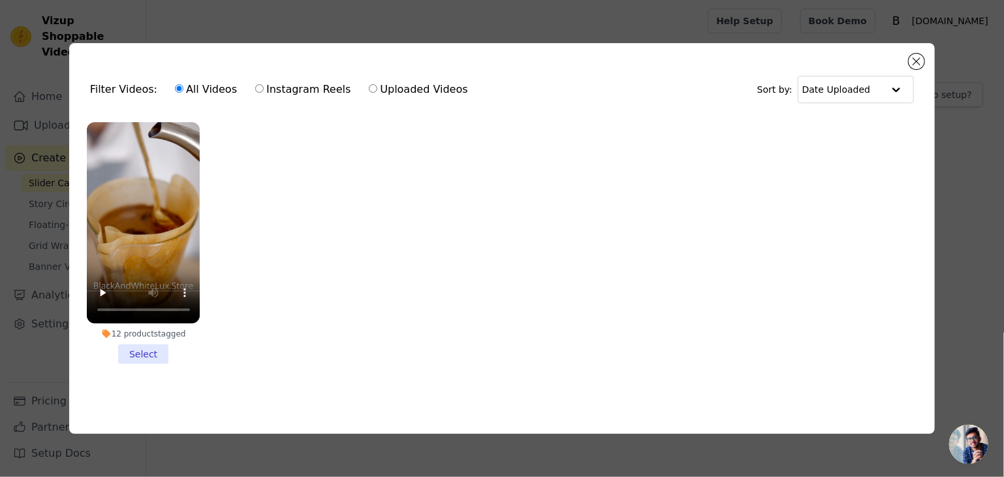
click at [146, 350] on li "12 products tagged Select" at bounding box center [144, 243] width 114 height 242
click at [0, 0] on input "12 products tagged Select" at bounding box center [0, 0] width 0 height 0
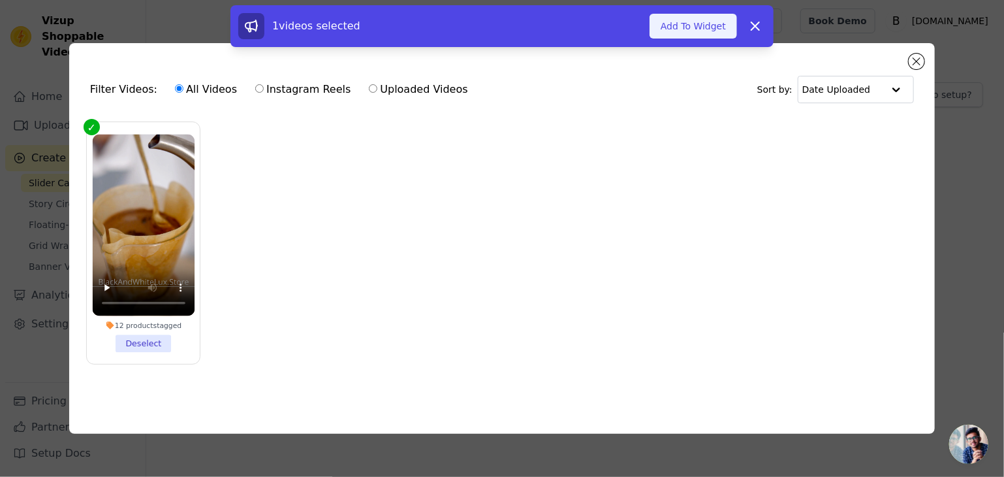
click at [703, 27] on button "Add To Widget" at bounding box center [694, 26] width 88 height 25
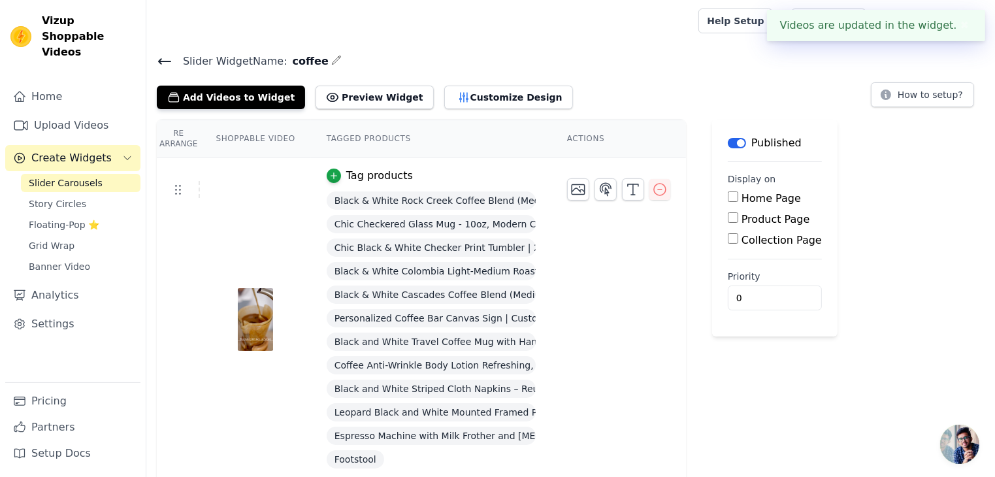
click at [727, 196] on input "Home Page" at bounding box center [732, 196] width 10 height 10
checkbox input "true"
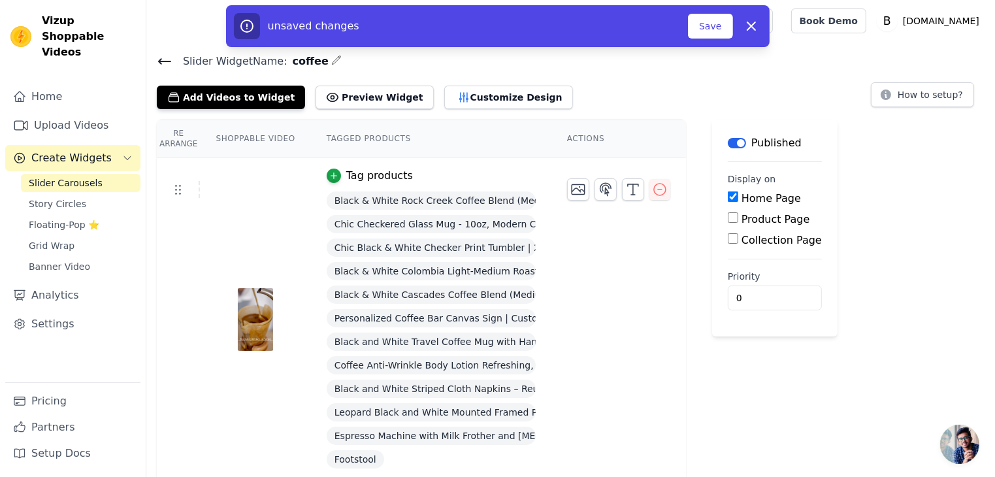
click at [727, 215] on input "Product Page" at bounding box center [732, 217] width 10 height 10
checkbox input "true"
click at [727, 278] on input "Collection Page" at bounding box center [732, 275] width 10 height 10
checkbox input "true"
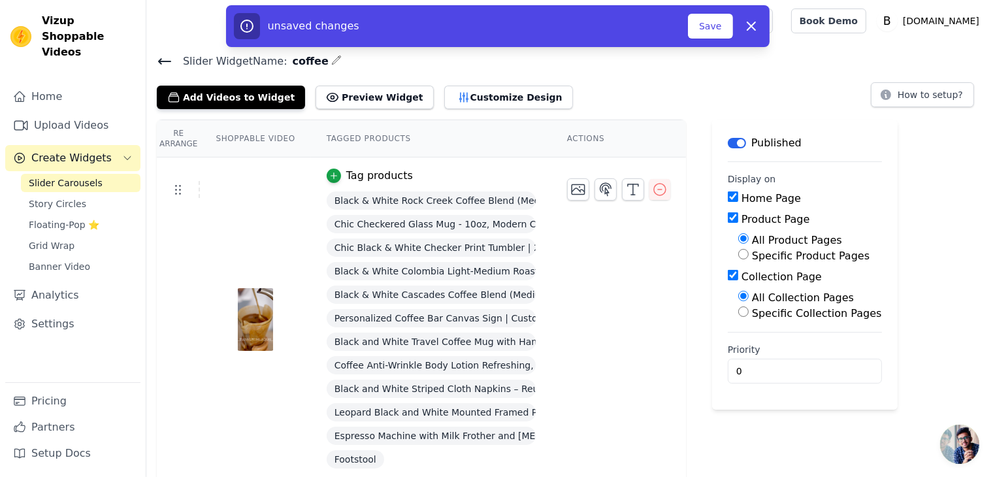
scroll to position [4, 0]
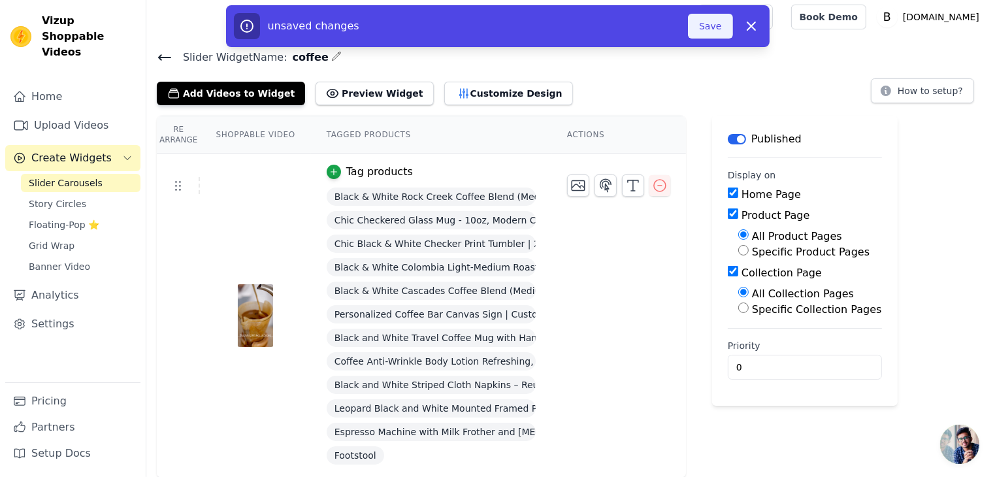
click at [716, 33] on button "Save" at bounding box center [710, 26] width 44 height 25
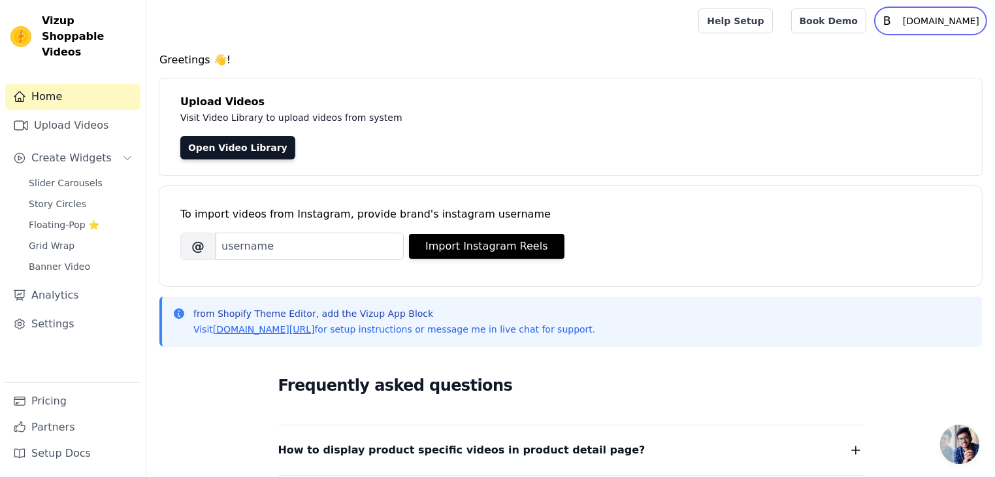
click at [942, 17] on p "[DOMAIN_NAME]" at bounding box center [940, 21] width 87 height 24
click at [893, 52] on link "Settings" at bounding box center [921, 54] width 125 height 24
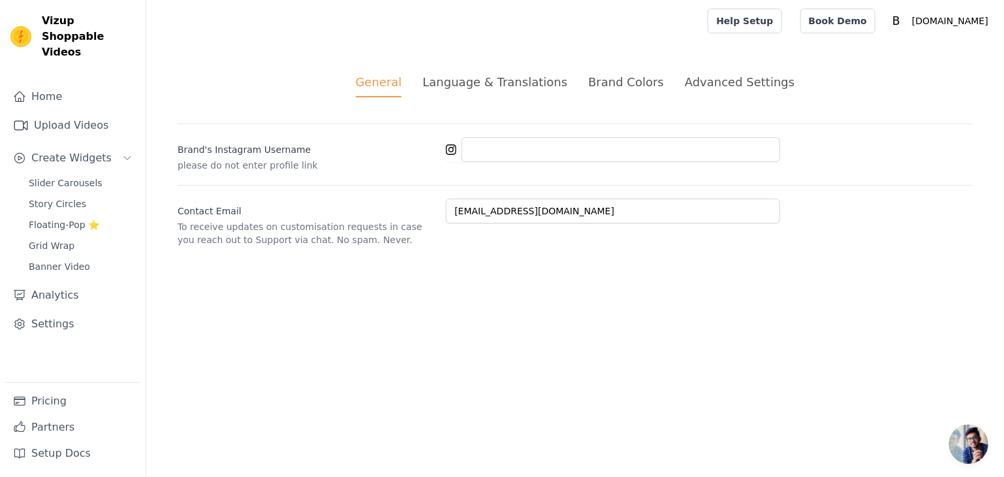
click at [530, 87] on div "Language & Translations" at bounding box center [495, 82] width 145 height 18
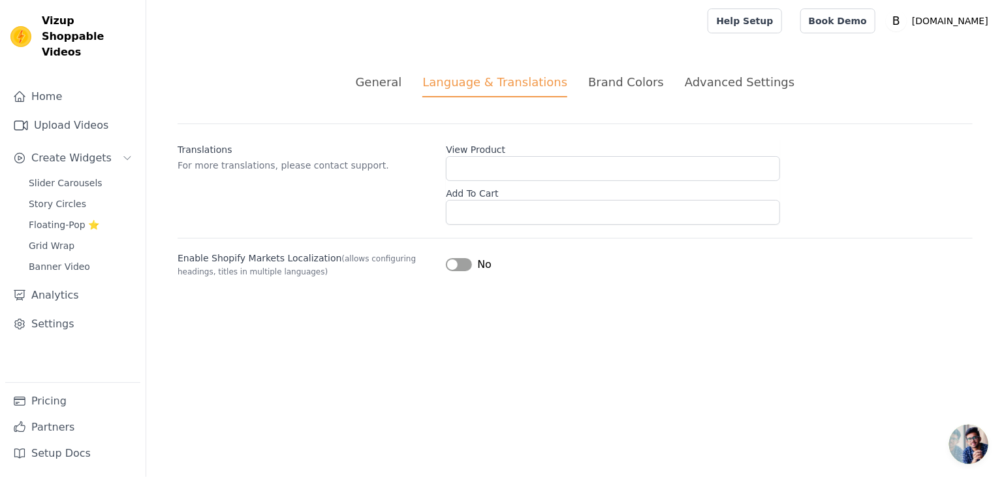
click at [639, 82] on div "Brand Colors" at bounding box center [626, 82] width 76 height 18
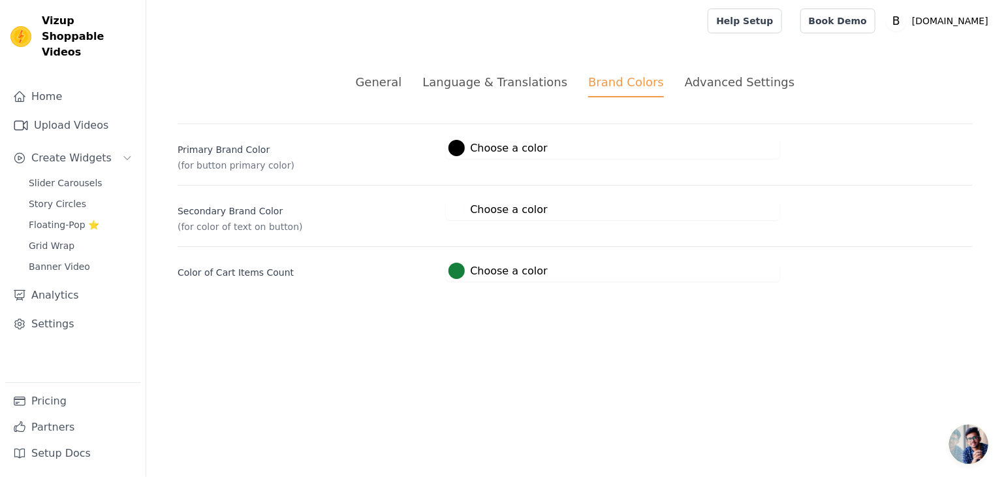
click at [690, 82] on div "Advanced Settings" at bounding box center [740, 82] width 110 height 18
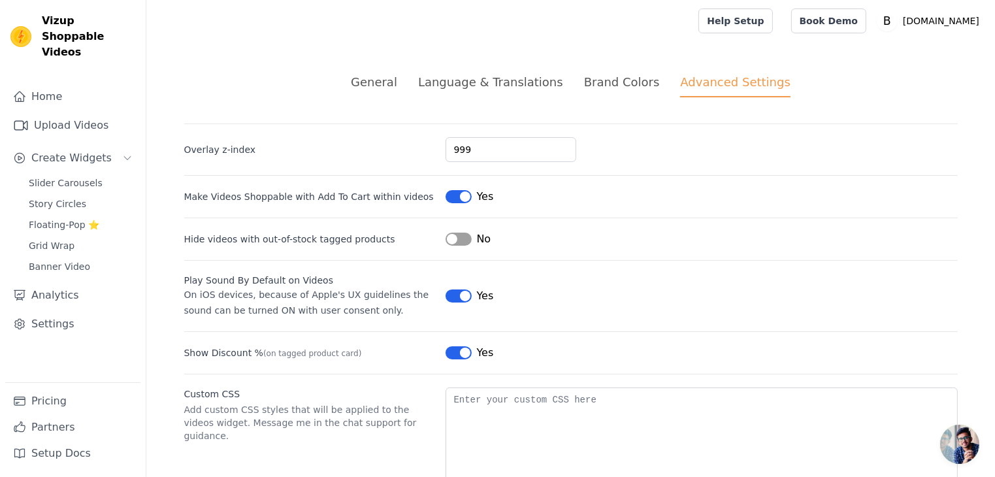
scroll to position [57, 0]
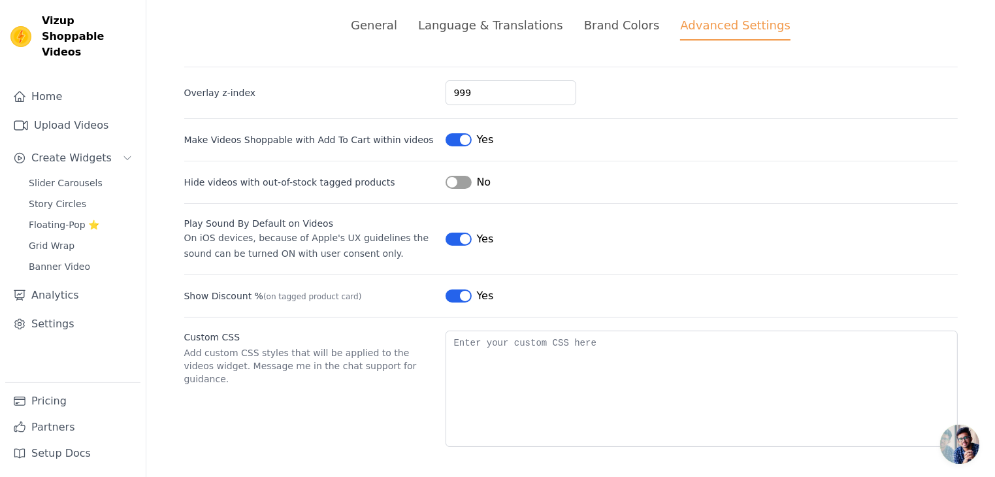
click at [627, 18] on div "Brand Colors" at bounding box center [622, 25] width 76 height 18
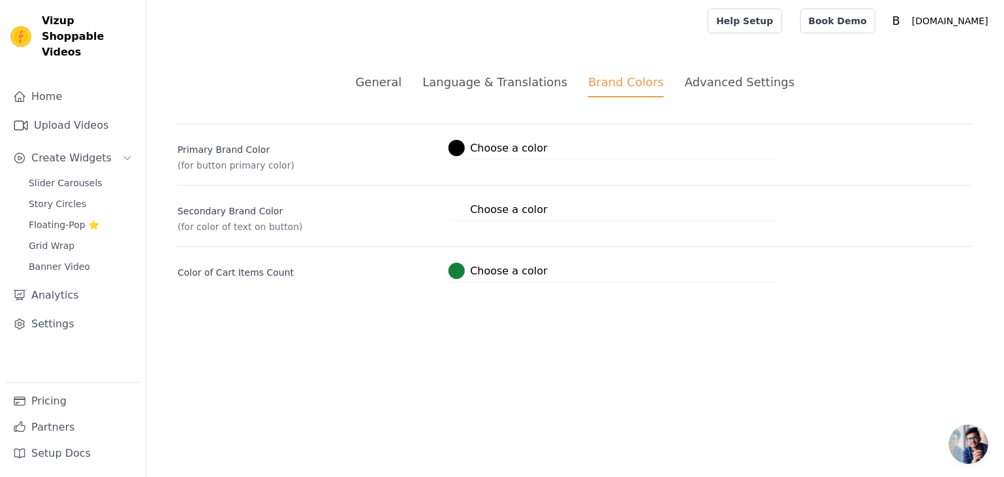
click at [530, 82] on div "Language & Translations" at bounding box center [495, 82] width 145 height 18
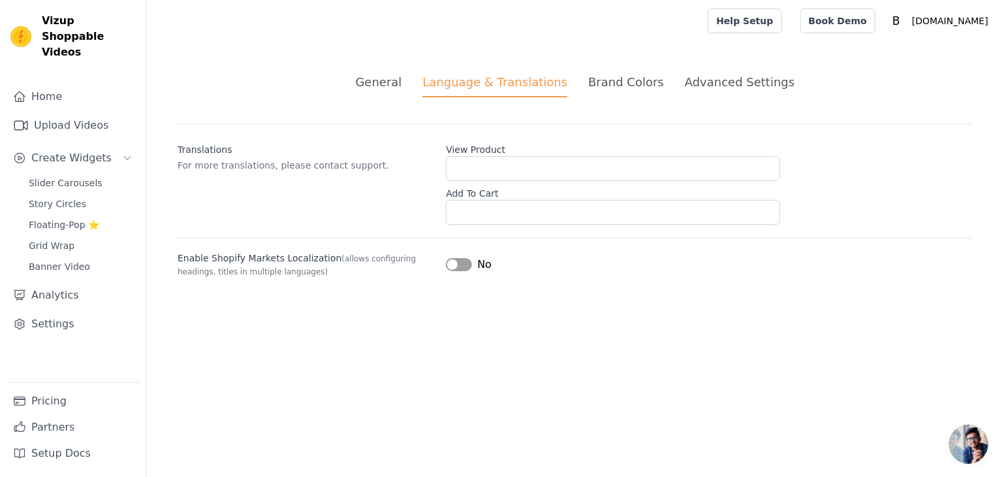
click at [392, 82] on div "General" at bounding box center [379, 82] width 46 height 18
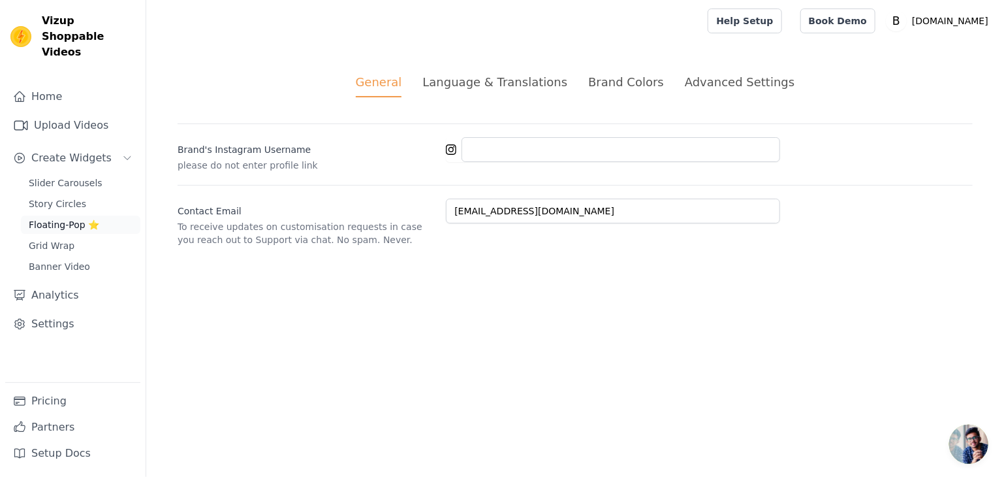
click at [37, 218] on span "Floating-Pop ⭐" at bounding box center [64, 224] width 71 height 13
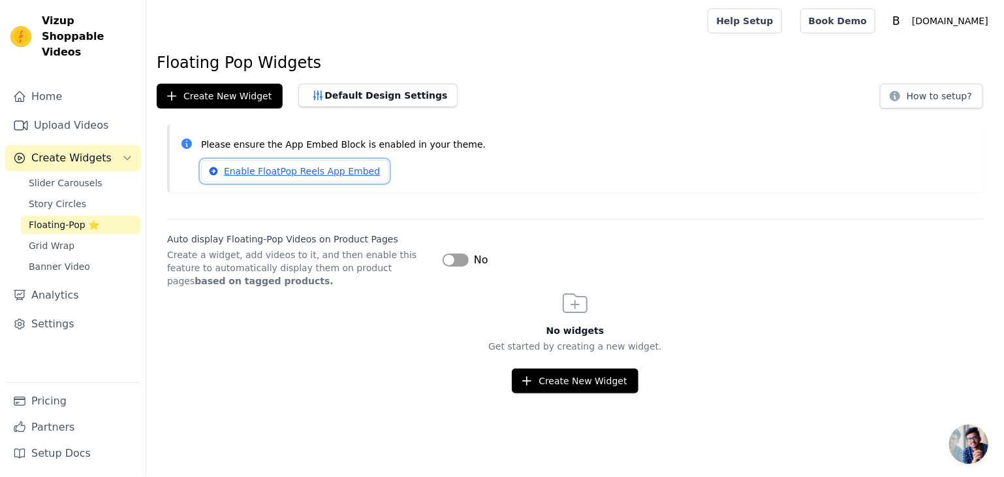
click at [280, 170] on link "Enable FloatPop Reels App Embed" at bounding box center [294, 171] width 187 height 22
